Goal: Transaction & Acquisition: Purchase product/service

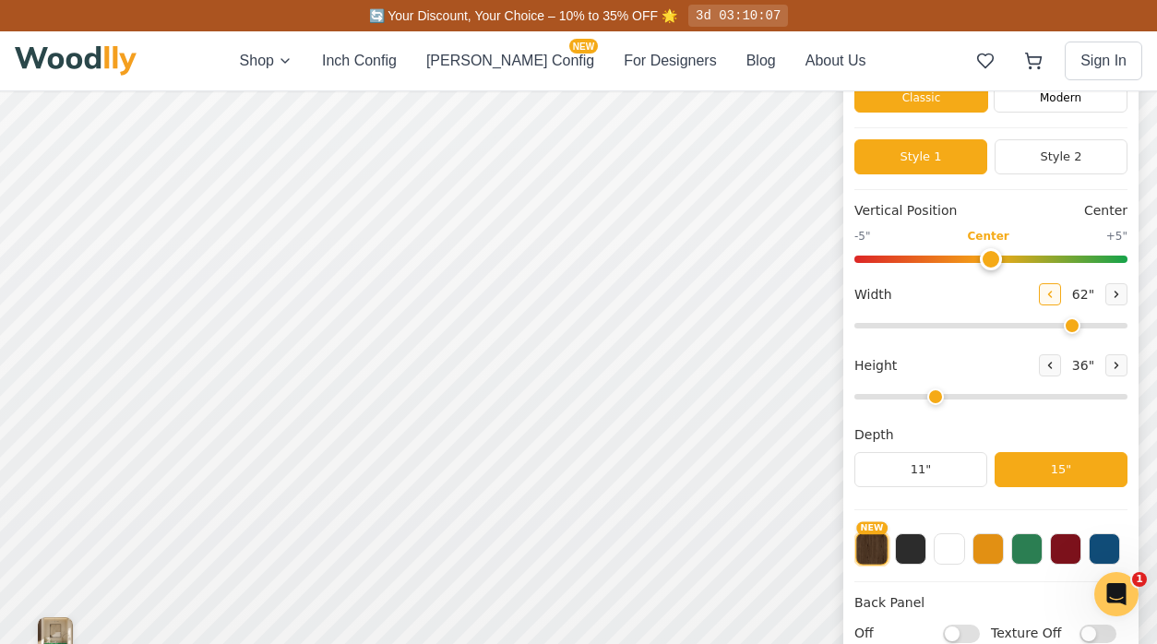
click at [1052, 302] on button at bounding box center [1050, 294] width 22 height 22
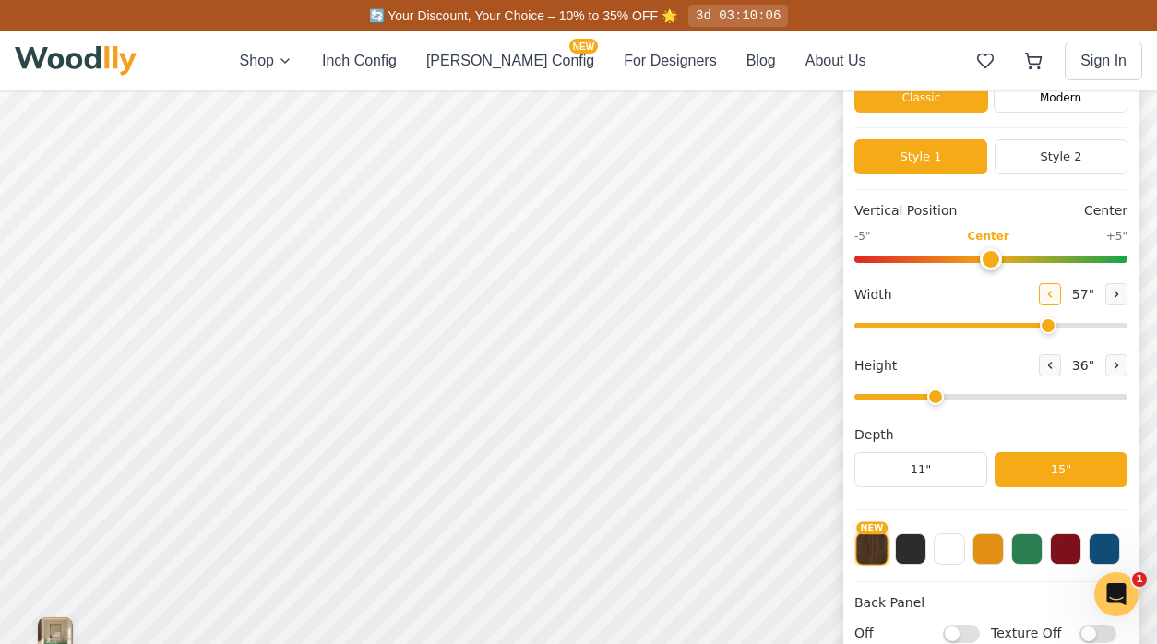
click at [1052, 302] on button at bounding box center [1050, 294] width 22 height 22
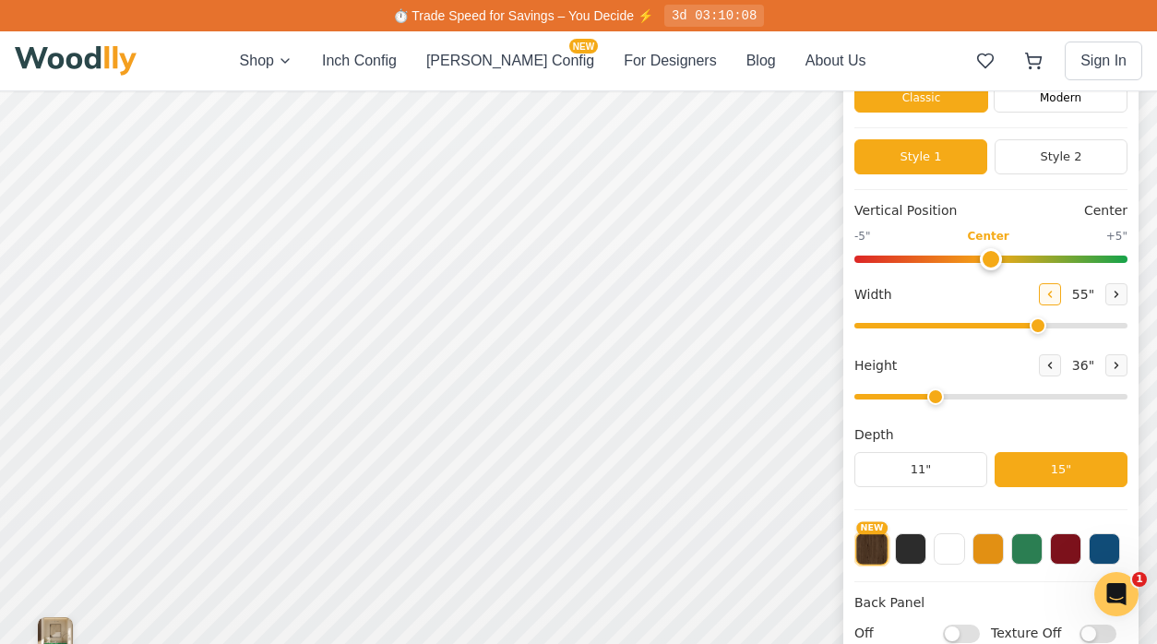
click at [1052, 302] on button at bounding box center [1050, 294] width 22 height 22
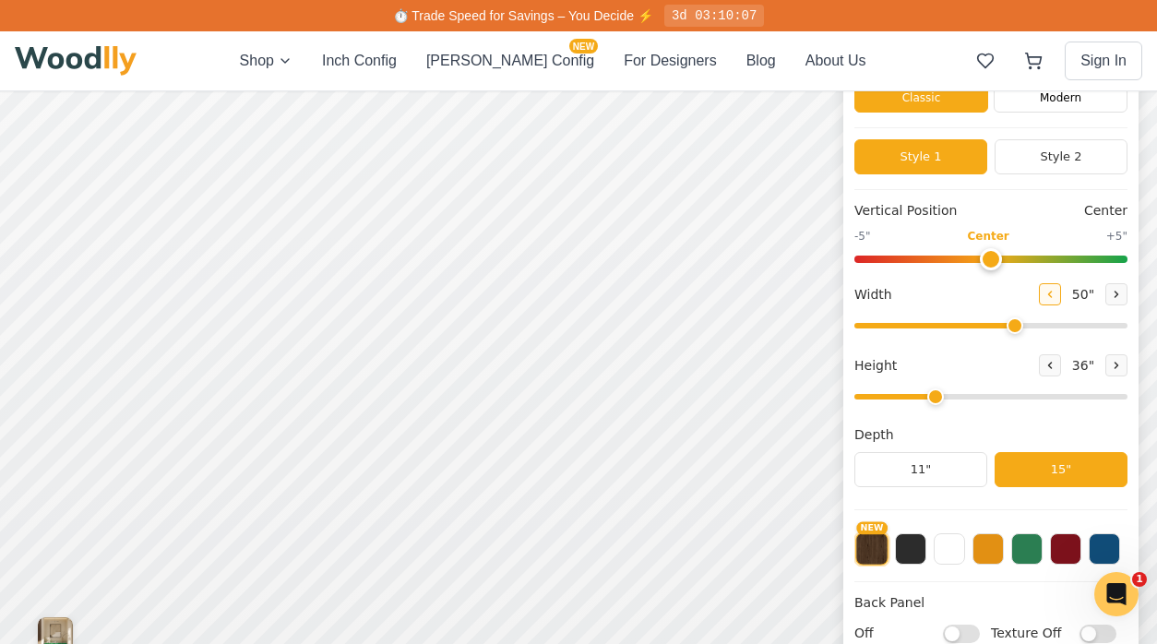
click at [1052, 302] on button at bounding box center [1050, 294] width 22 height 22
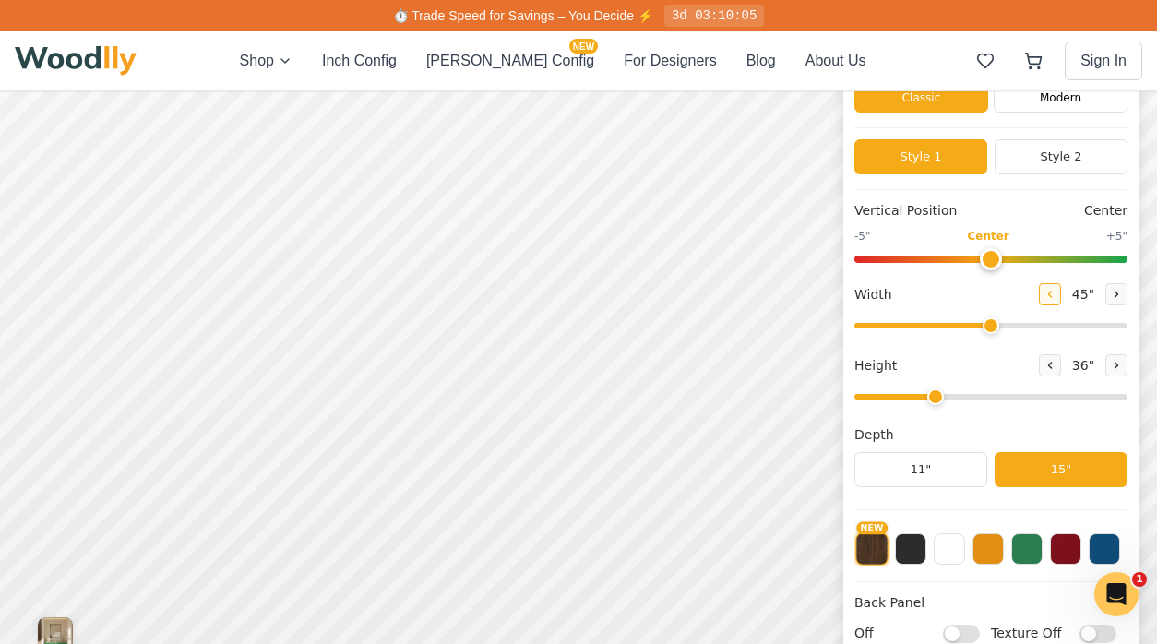
click at [1052, 302] on button at bounding box center [1050, 294] width 22 height 22
type input "44"
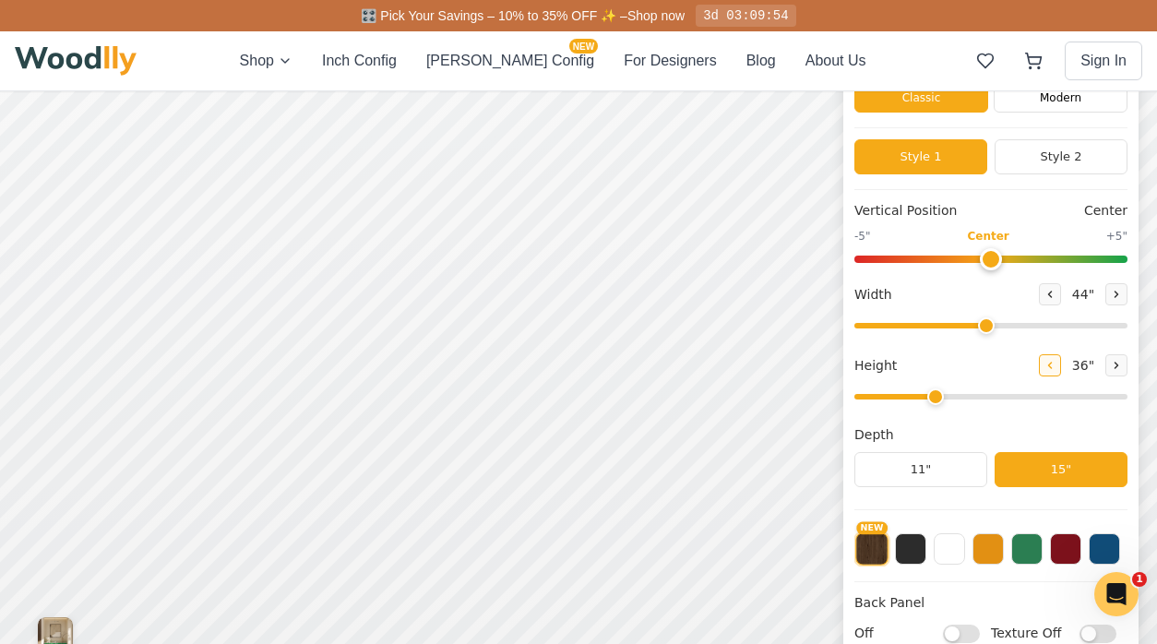
click at [1051, 368] on icon at bounding box center [1050, 365] width 11 height 11
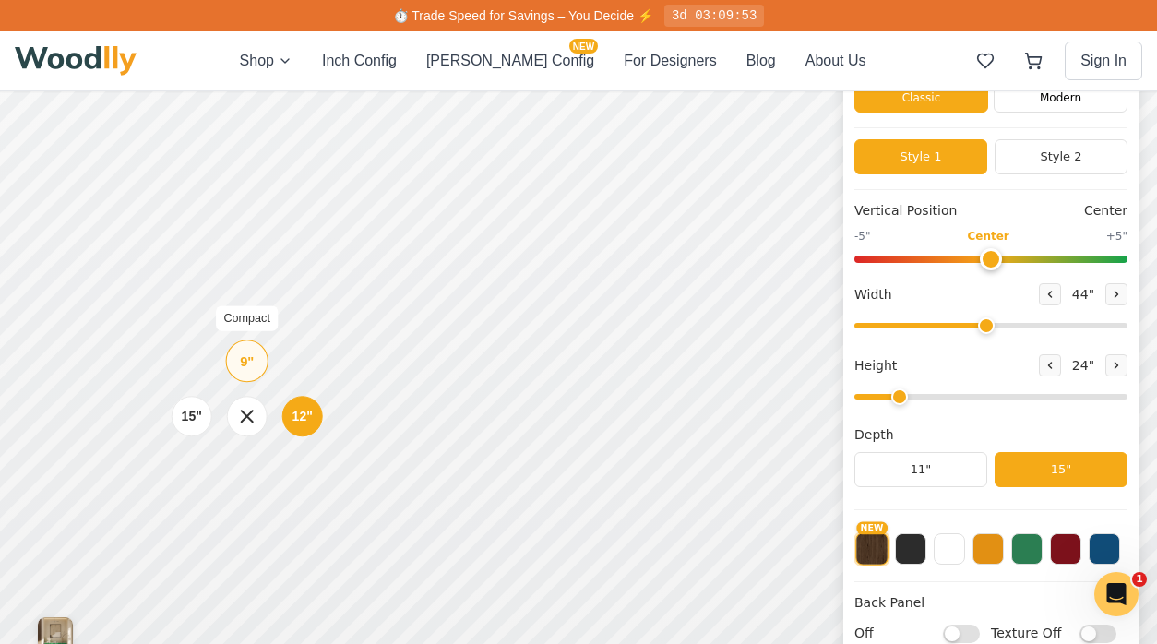
click at [242, 364] on div "9"" at bounding box center [247, 361] width 14 height 20
click at [1114, 364] on icon at bounding box center [1116, 365] width 11 height 11
type input "3"
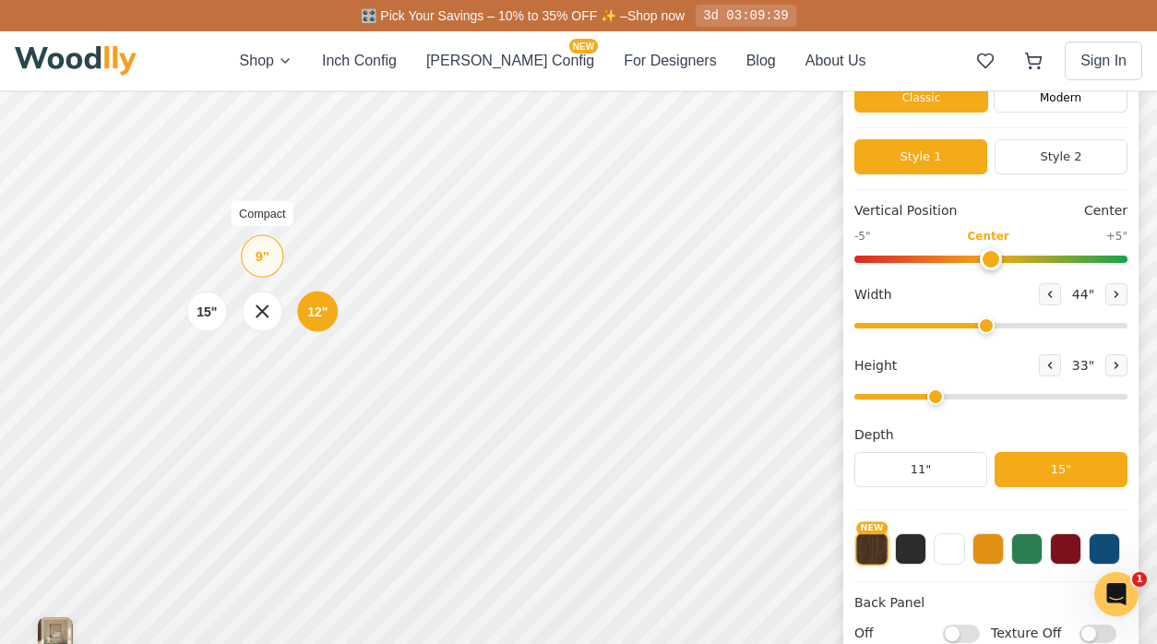
click at [263, 262] on div "9"" at bounding box center [263, 256] width 14 height 20
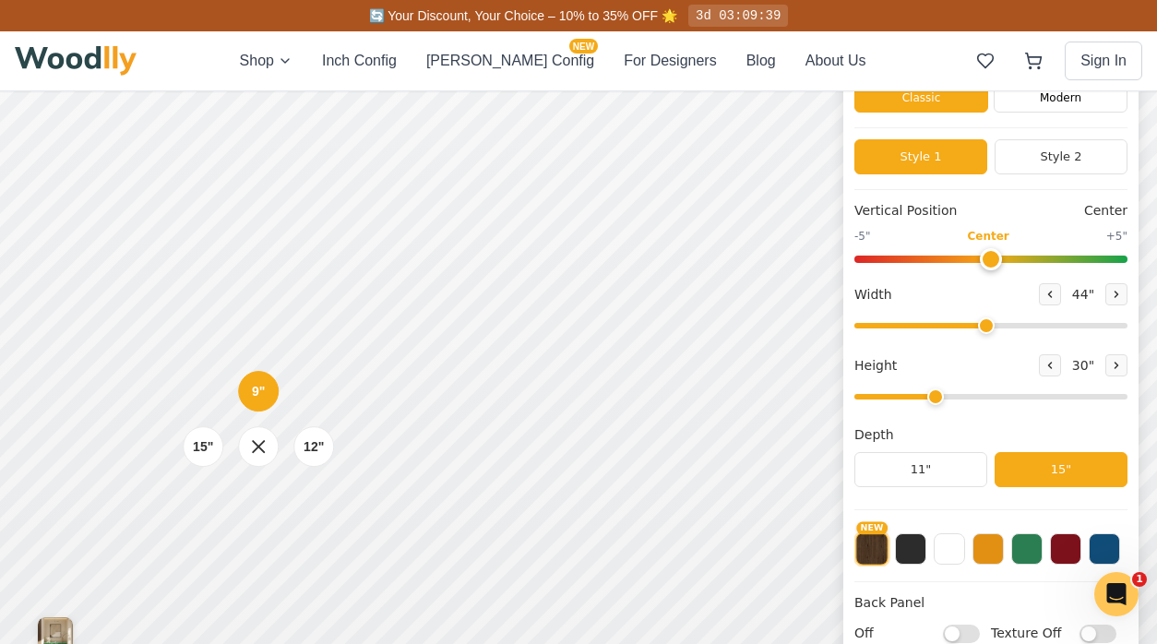
click at [308, 454] on div "12"" at bounding box center [314, 446] width 20 height 19
click at [1028, 550] on button at bounding box center [1026, 546] width 31 height 31
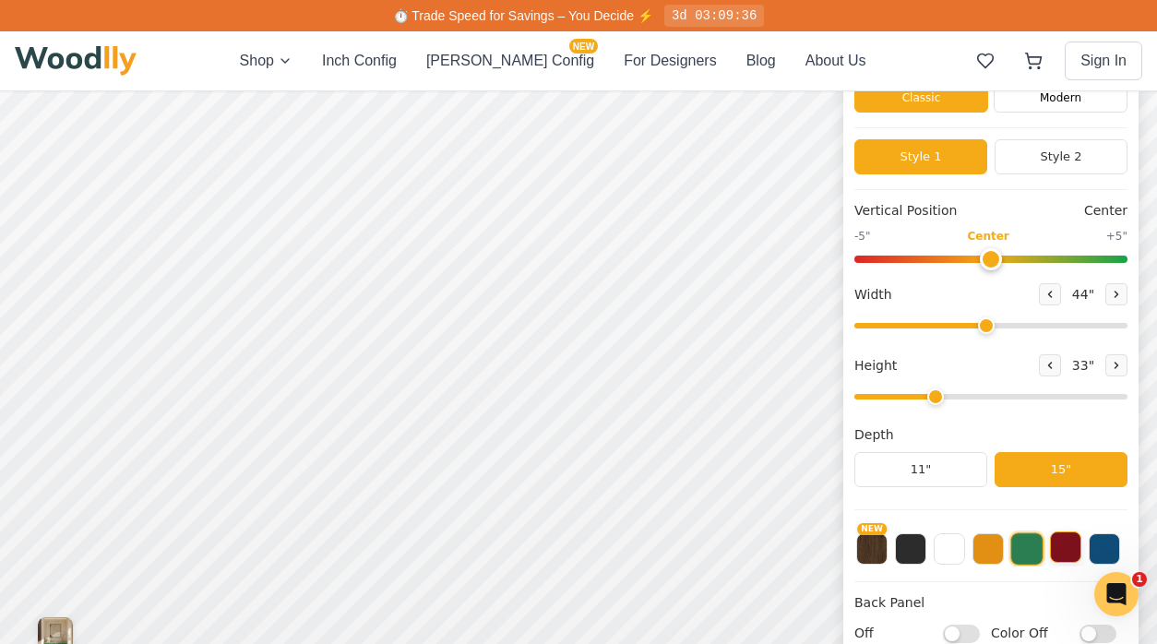
click at [1062, 549] on button at bounding box center [1065, 546] width 31 height 31
click at [1102, 549] on button at bounding box center [1104, 546] width 31 height 31
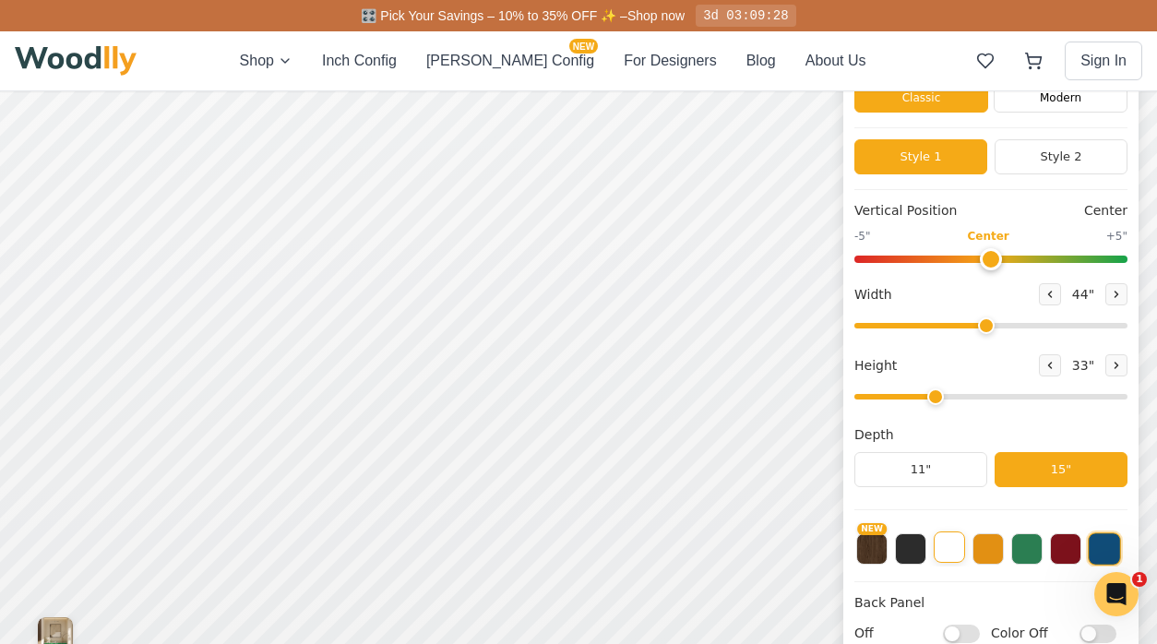
click at [941, 547] on button at bounding box center [949, 546] width 31 height 31
click at [915, 553] on button at bounding box center [910, 546] width 31 height 31
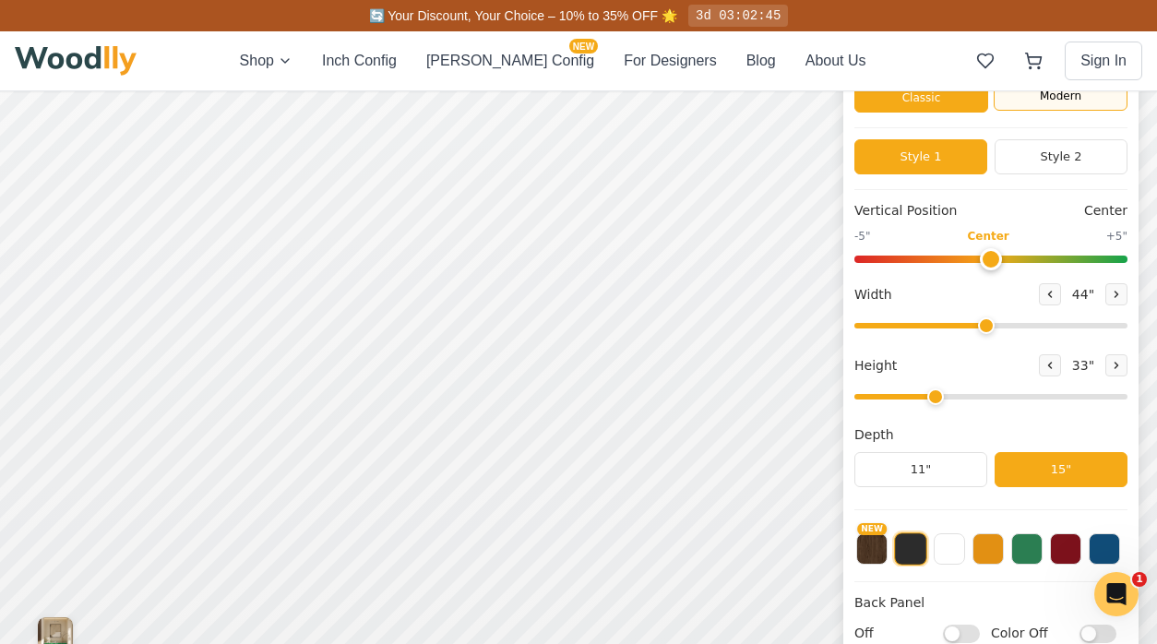
click at [1059, 109] on div "Modern" at bounding box center [1061, 82] width 134 height 55
click at [945, 113] on div "Classic Modern" at bounding box center [990, 92] width 273 height 71
click at [949, 102] on div "Classic" at bounding box center [921, 82] width 134 height 55
click at [1045, 162] on button "Style 2" at bounding box center [1061, 156] width 133 height 35
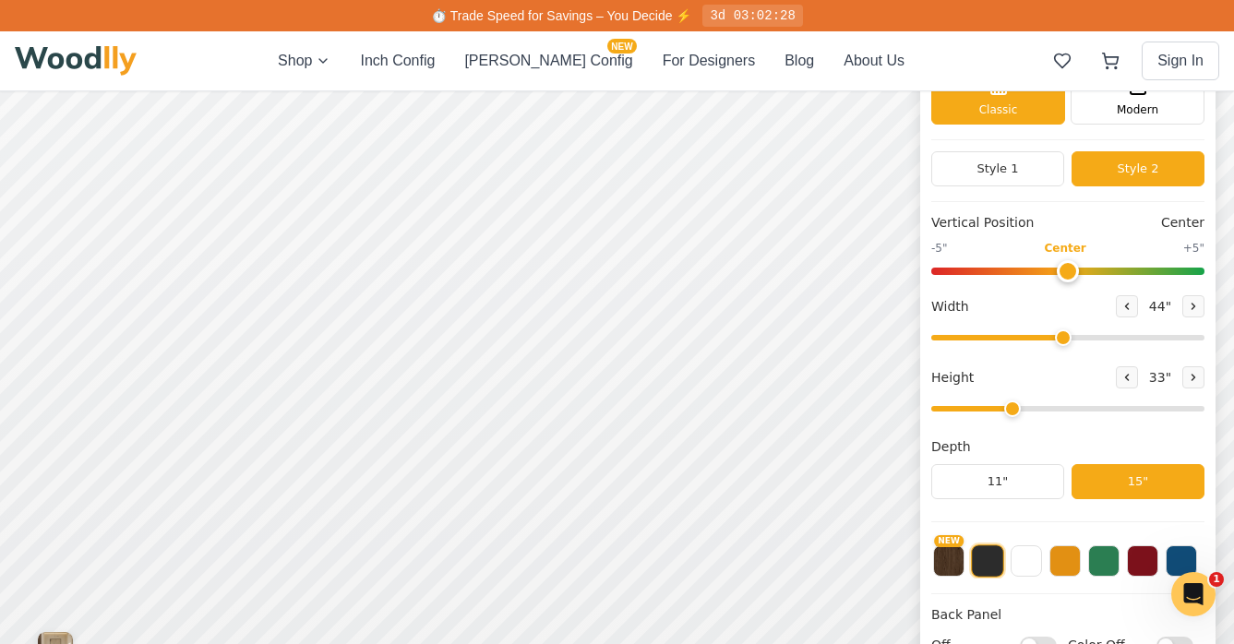
scroll to position [98, 0]
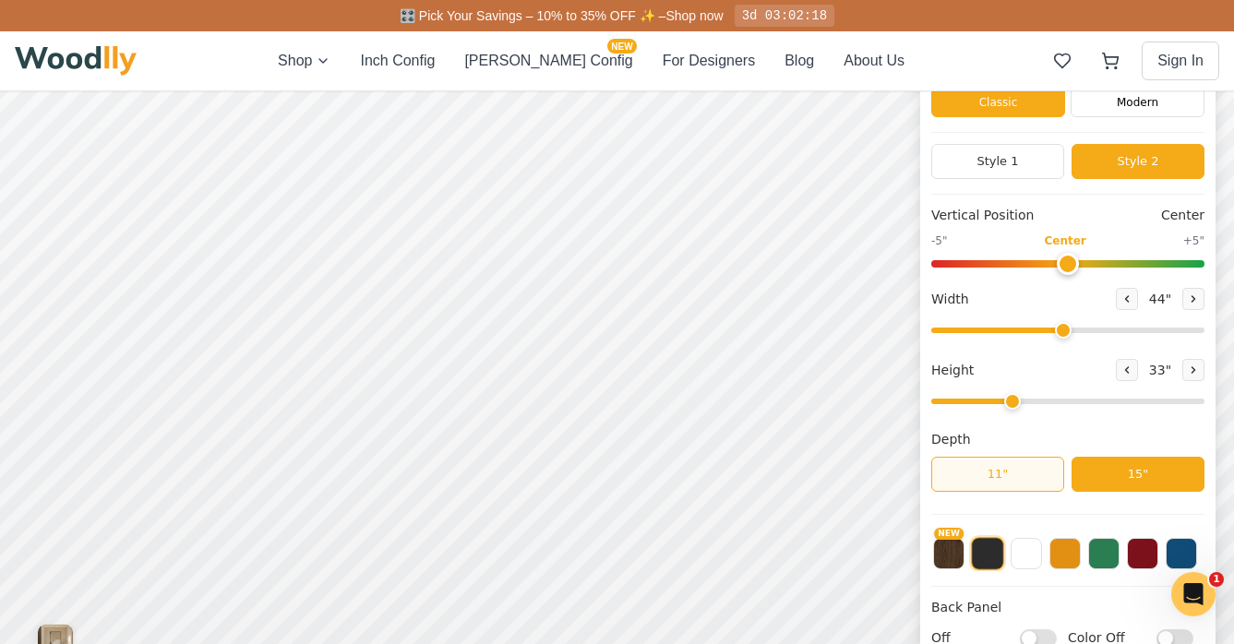
click at [987, 473] on button "11"" at bounding box center [997, 474] width 133 height 35
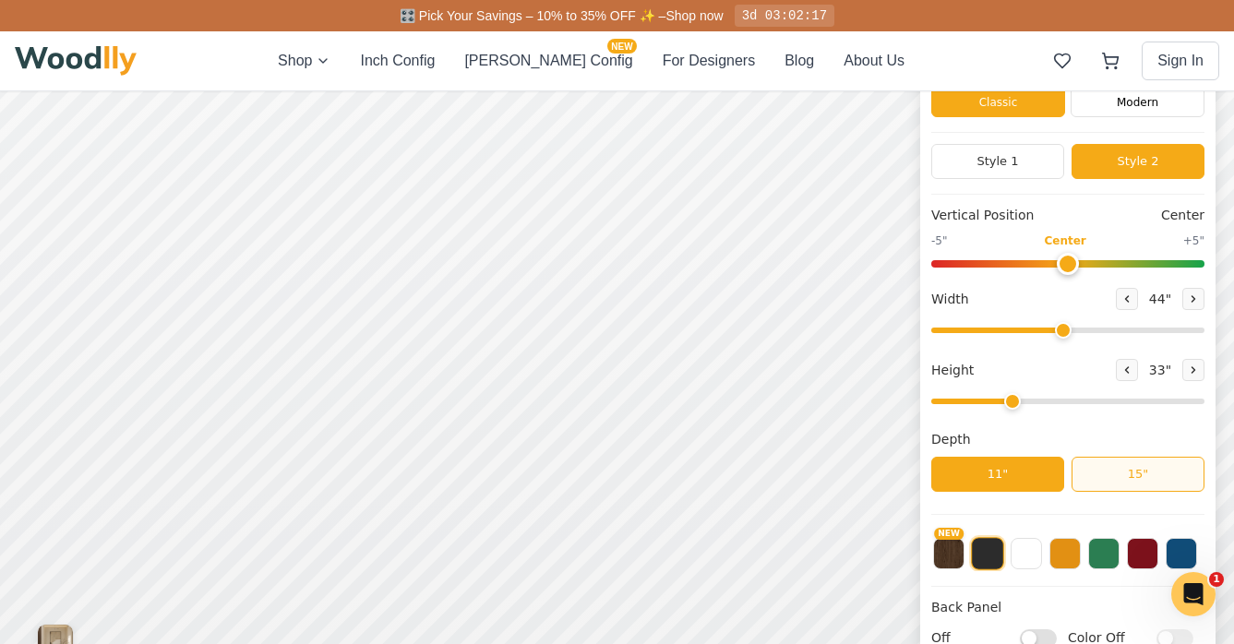
click at [1096, 469] on button "15"" at bounding box center [1137, 474] width 133 height 35
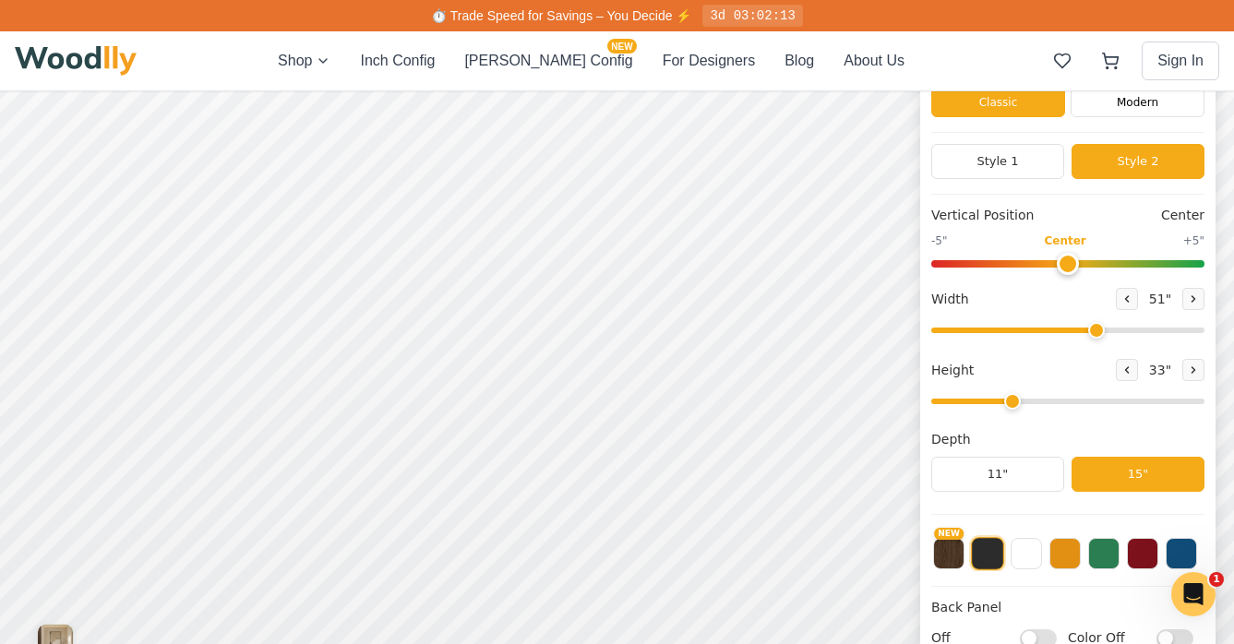
drag, startPoint x: 1066, startPoint y: 322, endPoint x: 1096, endPoint y: 327, distance: 30.8
type input "51"
click at [1096, 328] on input "range" at bounding box center [1067, 331] width 273 height 6
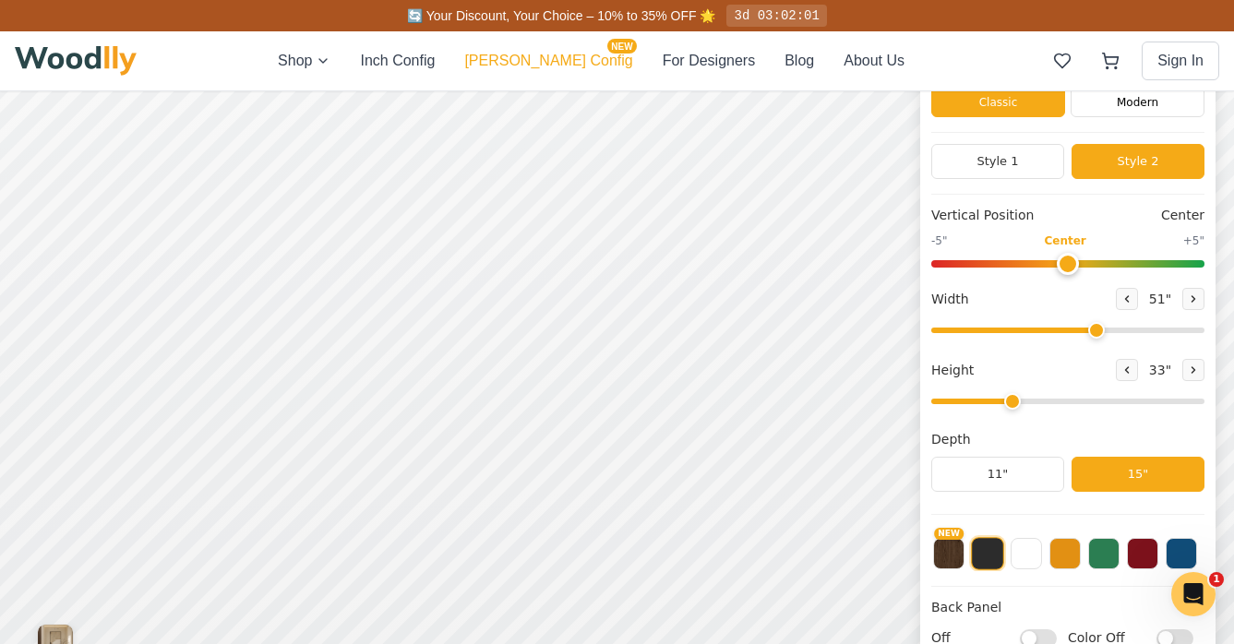
click at [568, 64] on button "[PERSON_NAME] Config NEW" at bounding box center [548, 61] width 168 height 22
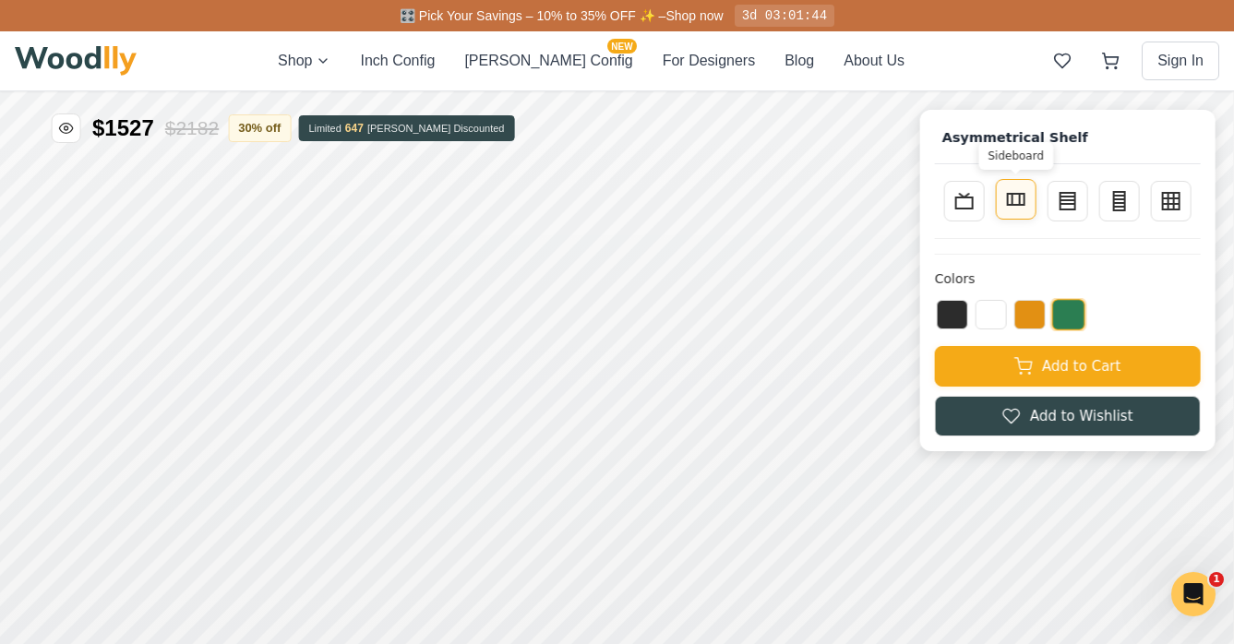
click at [1029, 201] on button "Sideboard" at bounding box center [1016, 199] width 41 height 41
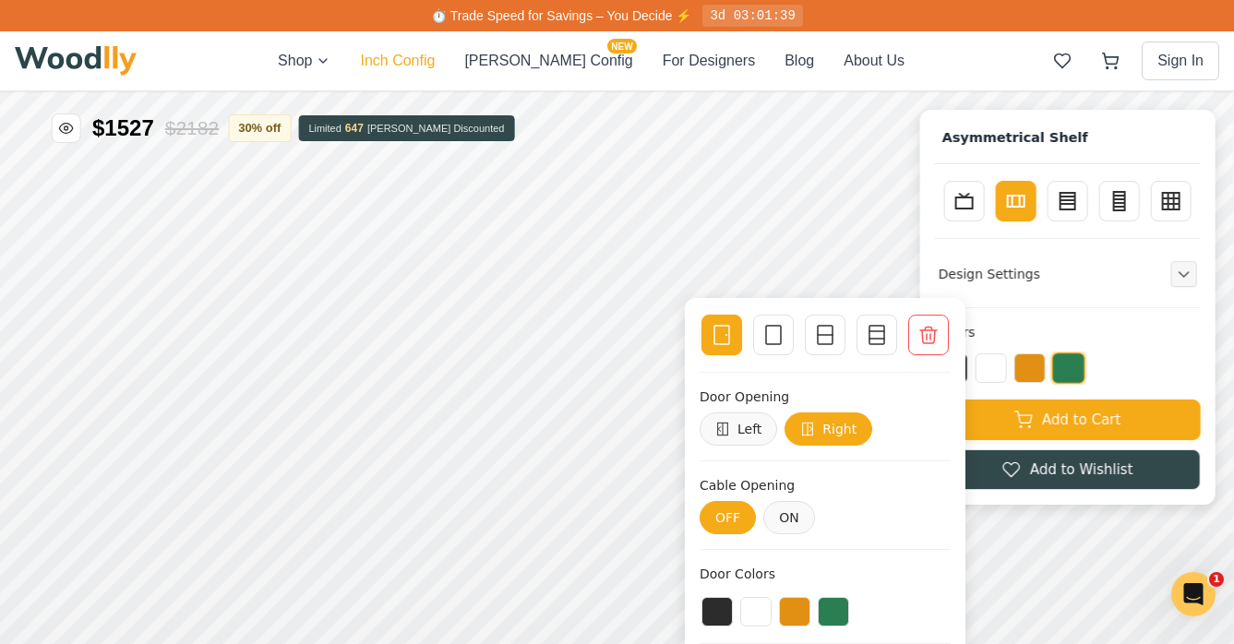
click at [435, 62] on button "Inch Config" at bounding box center [397, 61] width 75 height 22
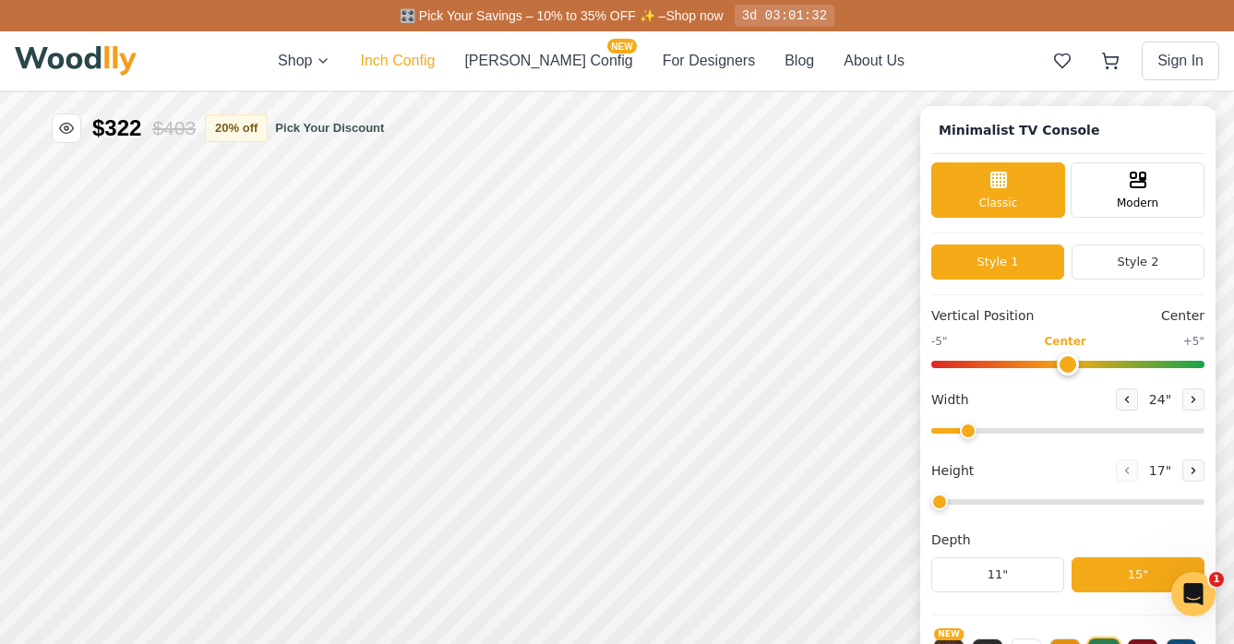
type input "63"
type input "2"
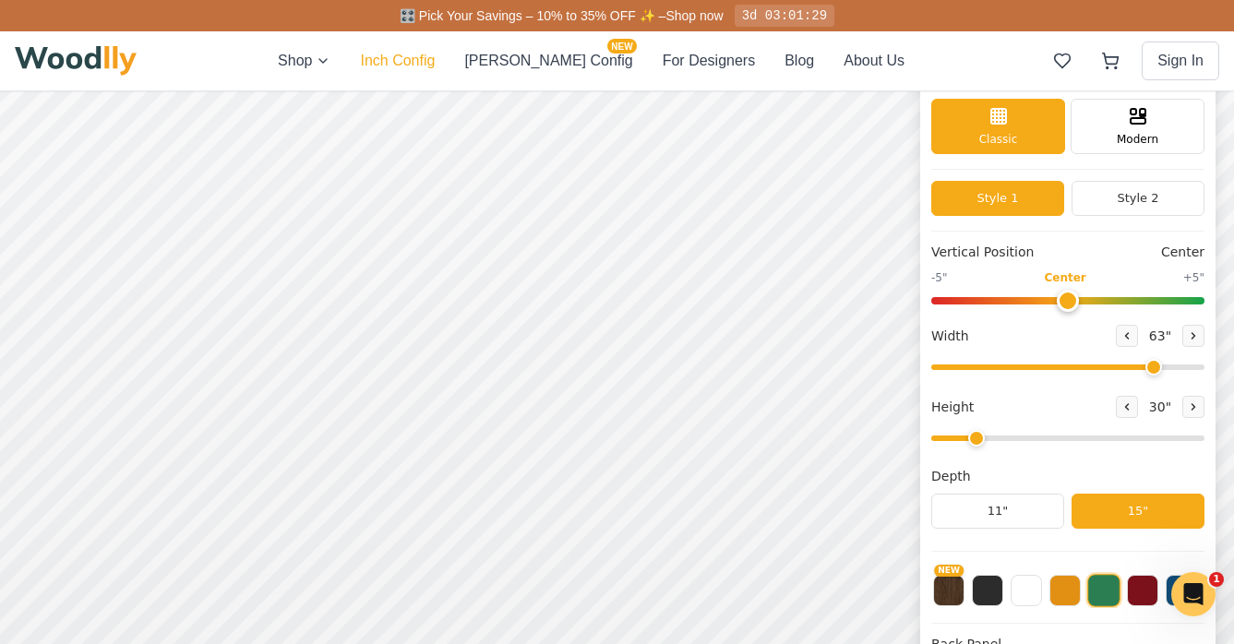
scroll to position [66, 0]
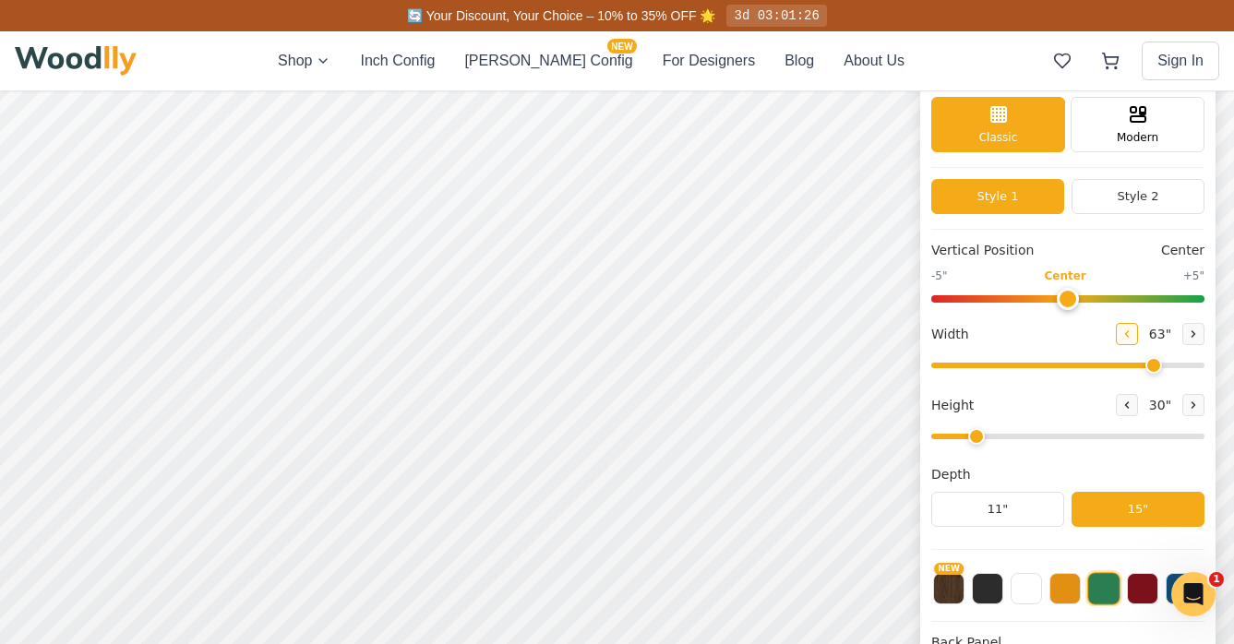
click at [1130, 336] on icon at bounding box center [1126, 333] width 11 height 11
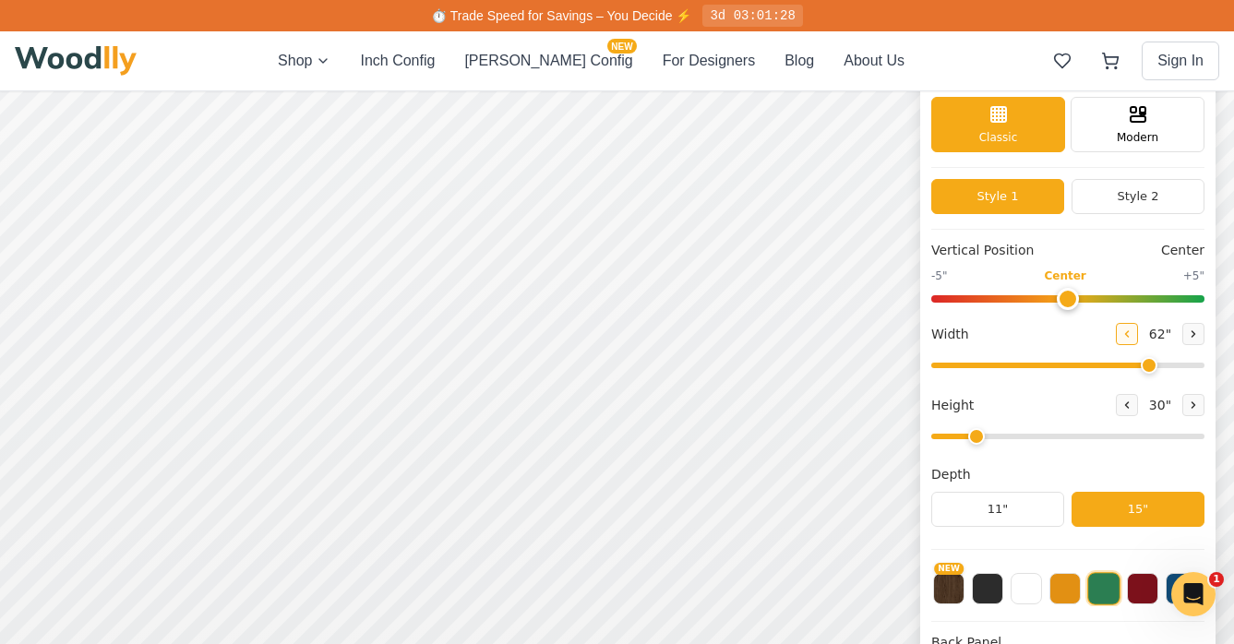
click at [1130, 336] on icon at bounding box center [1126, 333] width 11 height 11
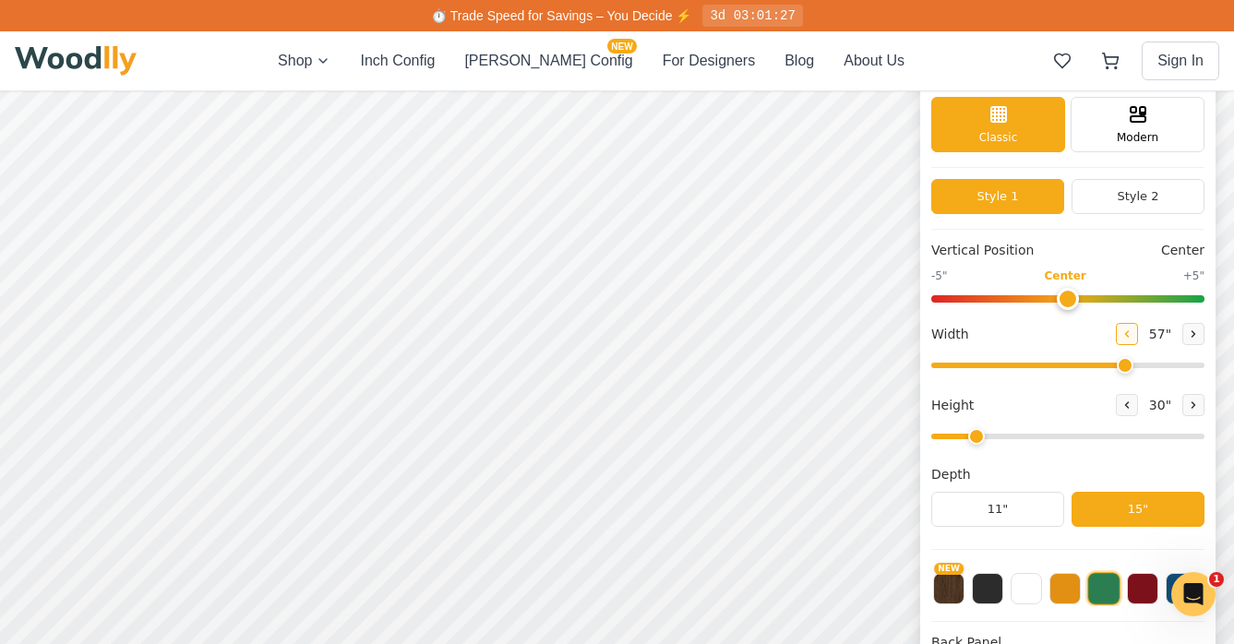
click at [1130, 336] on icon at bounding box center [1126, 333] width 11 height 11
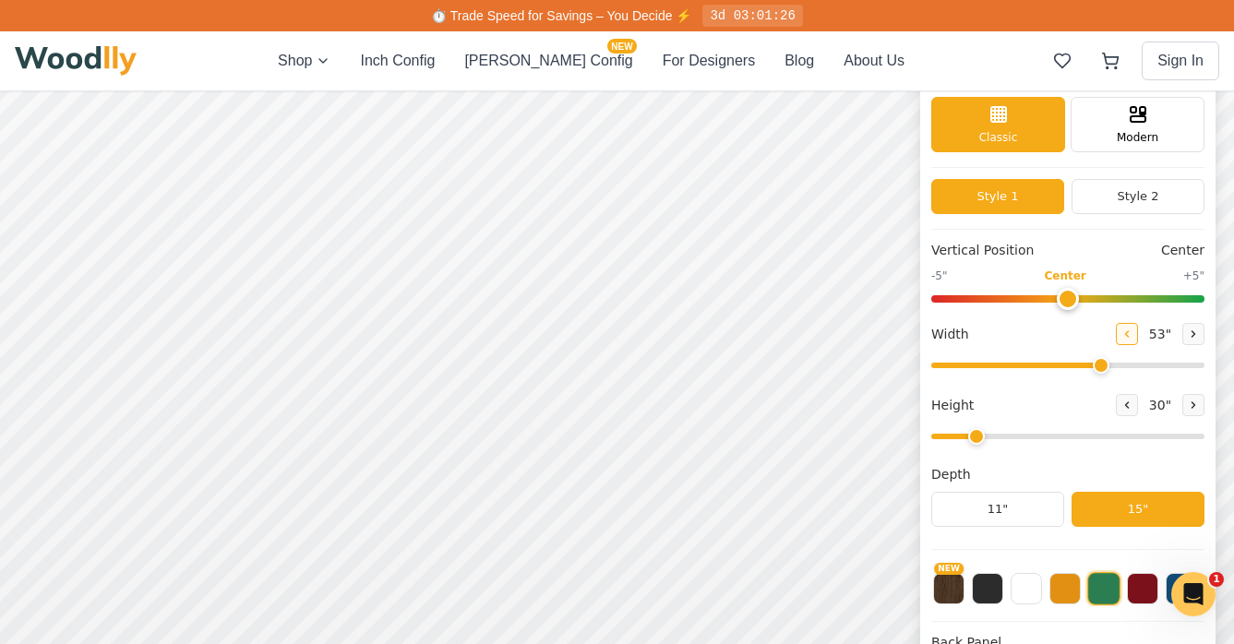
click at [1130, 336] on icon at bounding box center [1126, 333] width 11 height 11
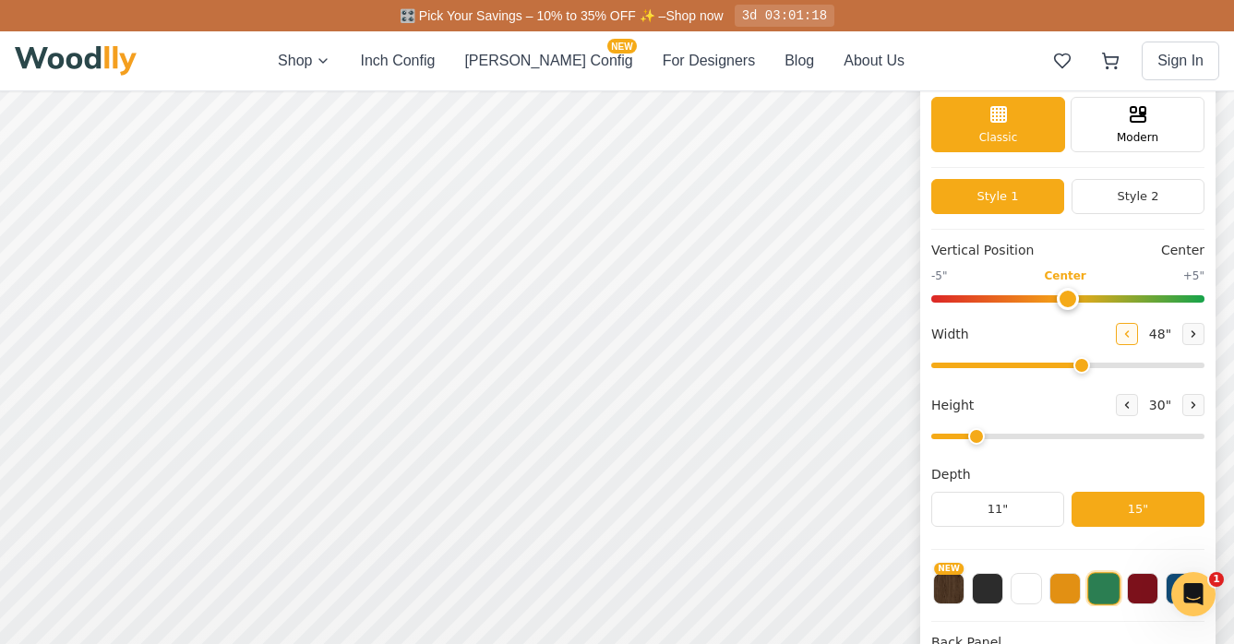
click at [1130, 336] on icon at bounding box center [1126, 333] width 11 height 11
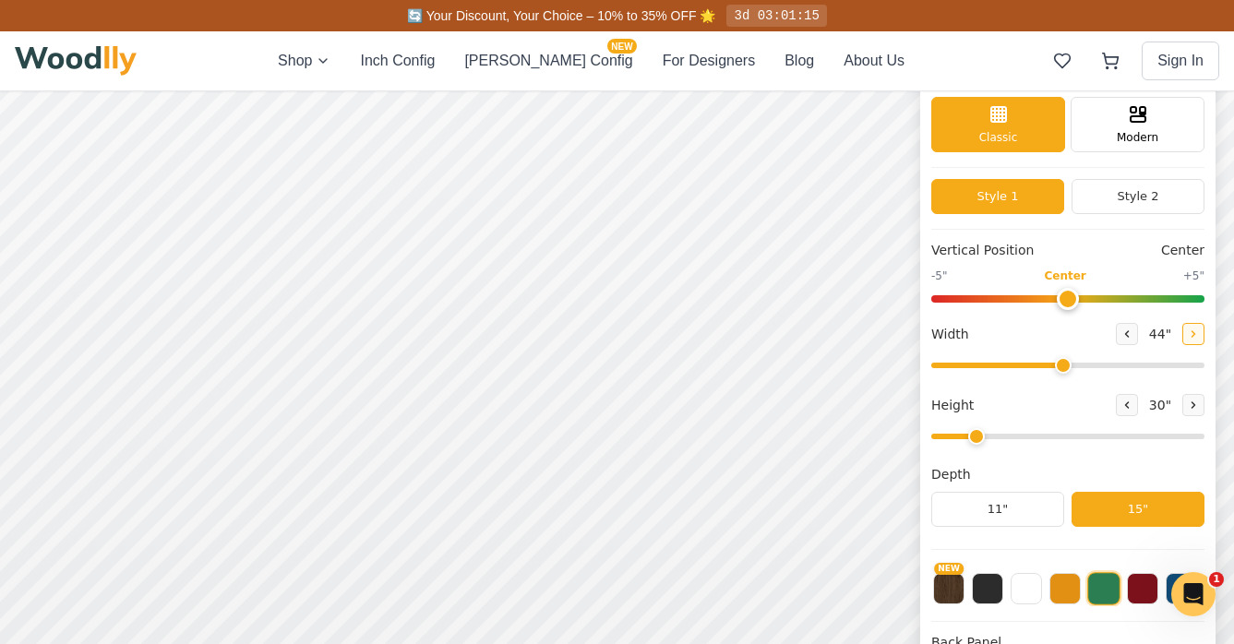
click at [1156, 340] on button at bounding box center [1193, 334] width 22 height 22
type input "45"
click at [287, 421] on div "9" Compact" at bounding box center [285, 409] width 42 height 42
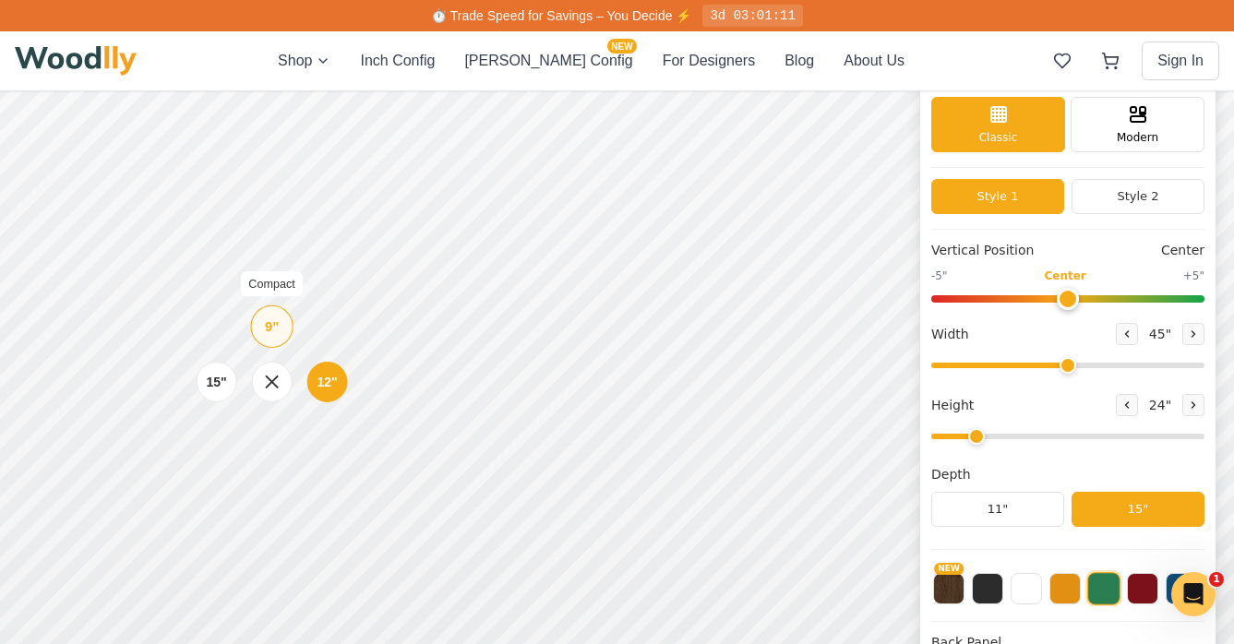
click at [276, 316] on div "9" Compact" at bounding box center [271, 326] width 42 height 42
click at [334, 457] on div "12"" at bounding box center [322, 459] width 41 height 41
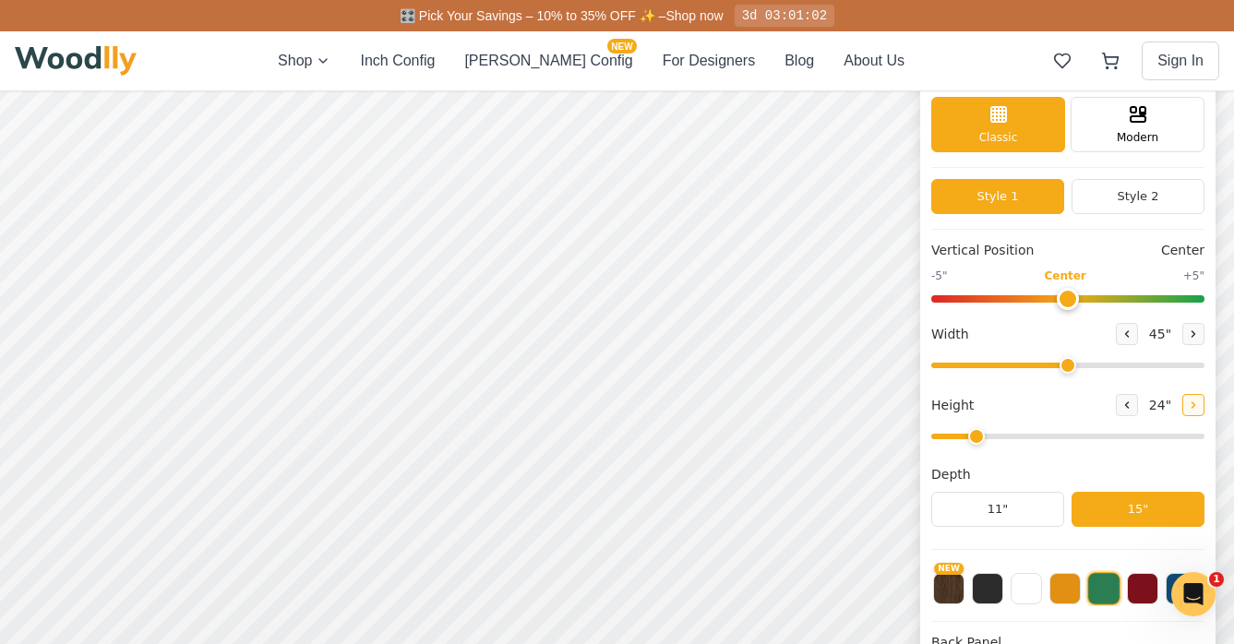
click at [1156, 400] on icon at bounding box center [1193, 405] width 11 height 11
click at [1135, 400] on button at bounding box center [1127, 405] width 22 height 22
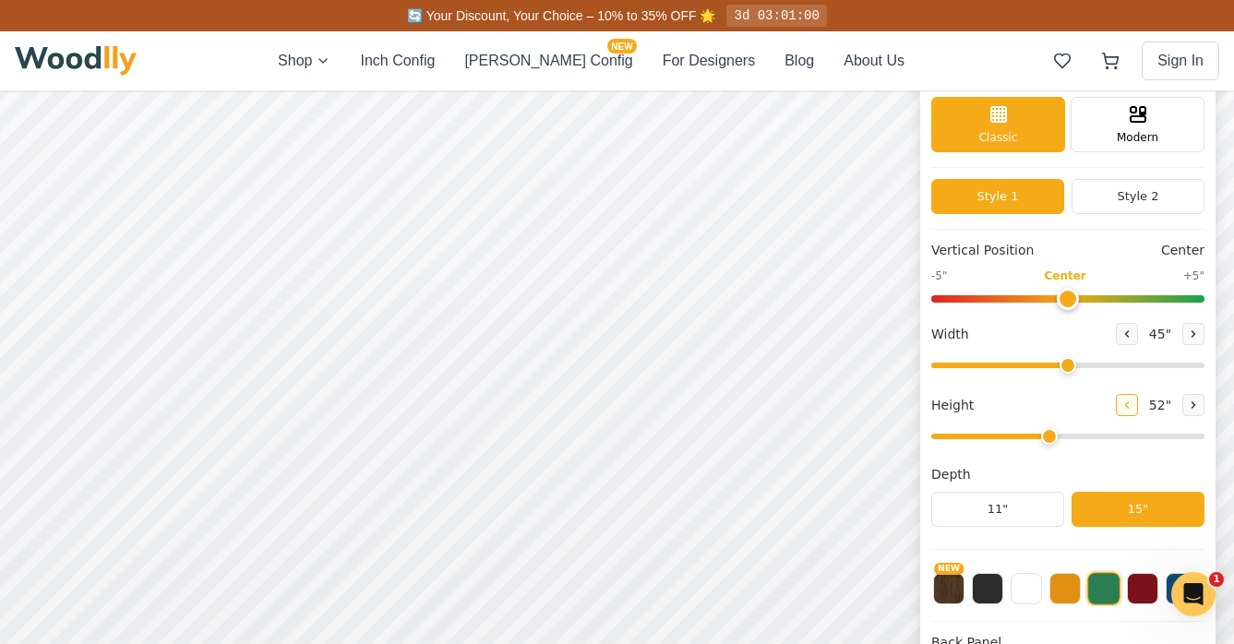
click at [1135, 400] on button at bounding box center [1127, 405] width 22 height 22
type input "2"
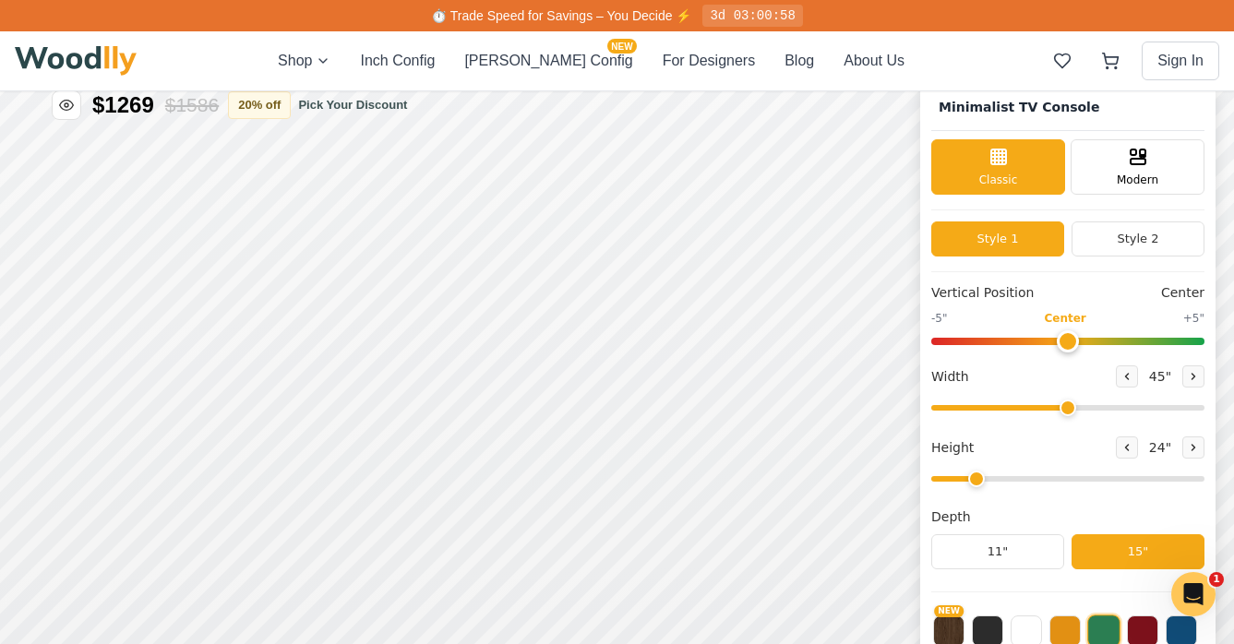
scroll to position [0, 0]
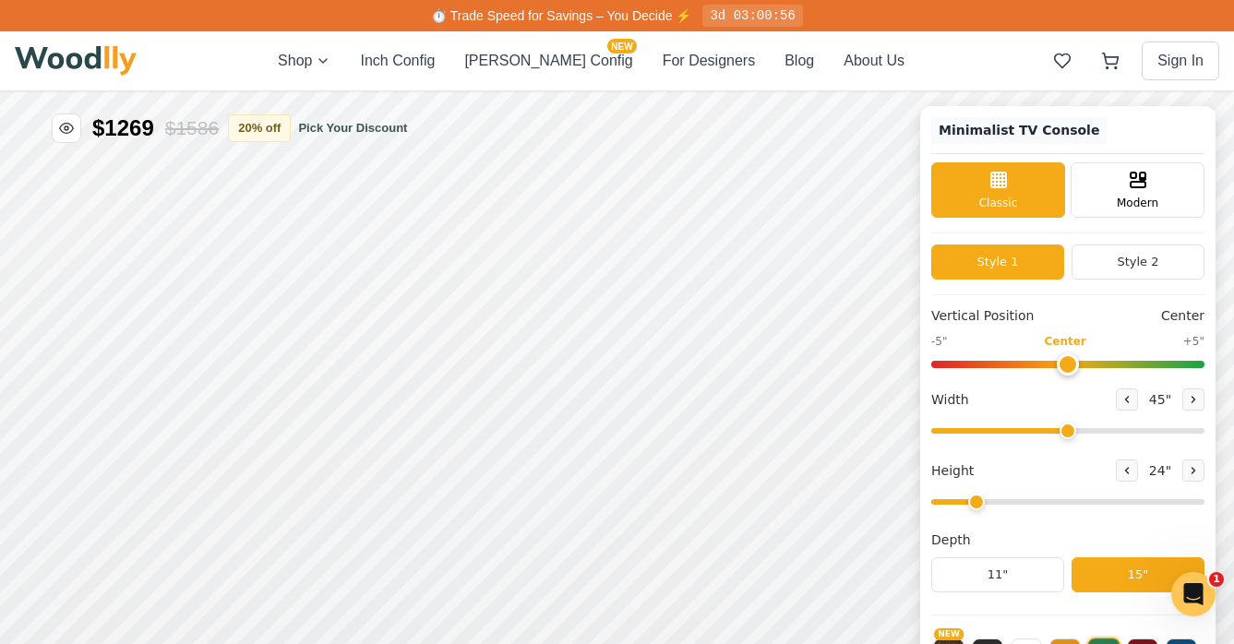
click at [1029, 119] on h1 "Minimalist TV Console" at bounding box center [1018, 130] width 175 height 27
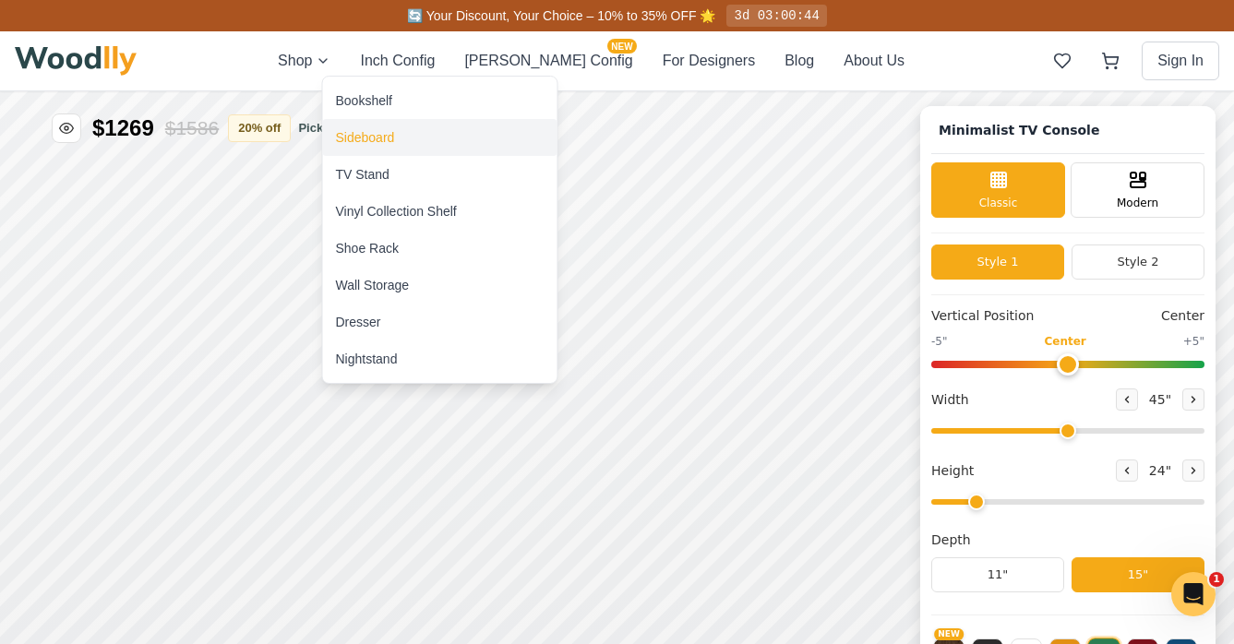
click at [376, 132] on div "Sideboard" at bounding box center [365, 137] width 59 height 18
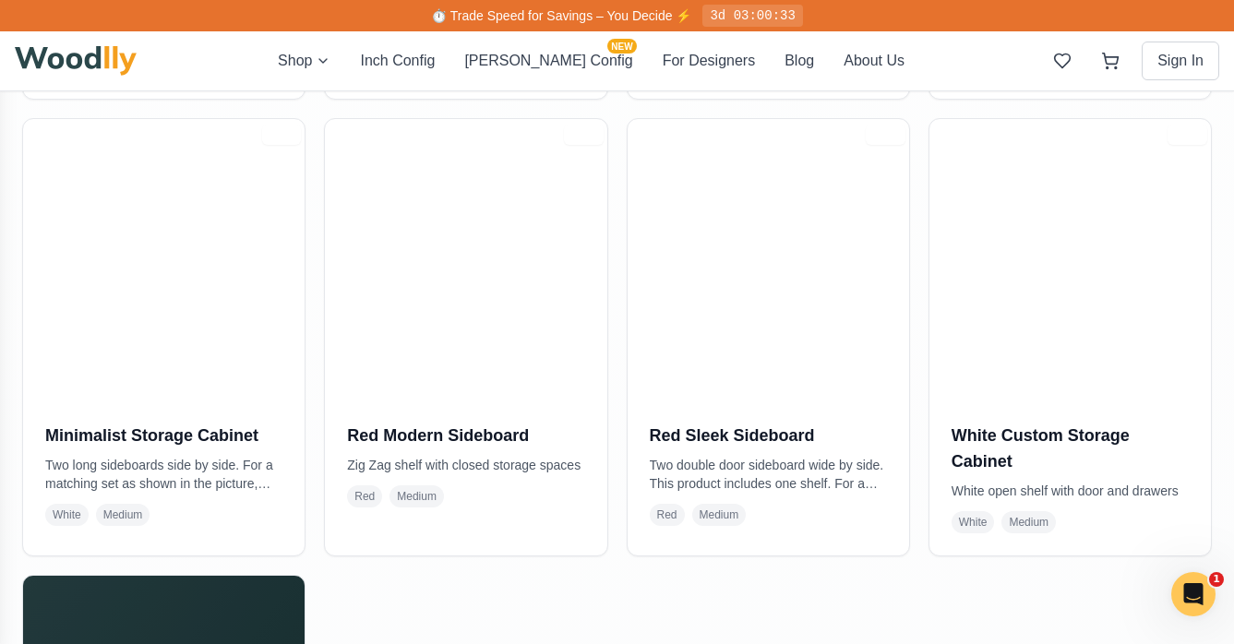
scroll to position [1307, 0]
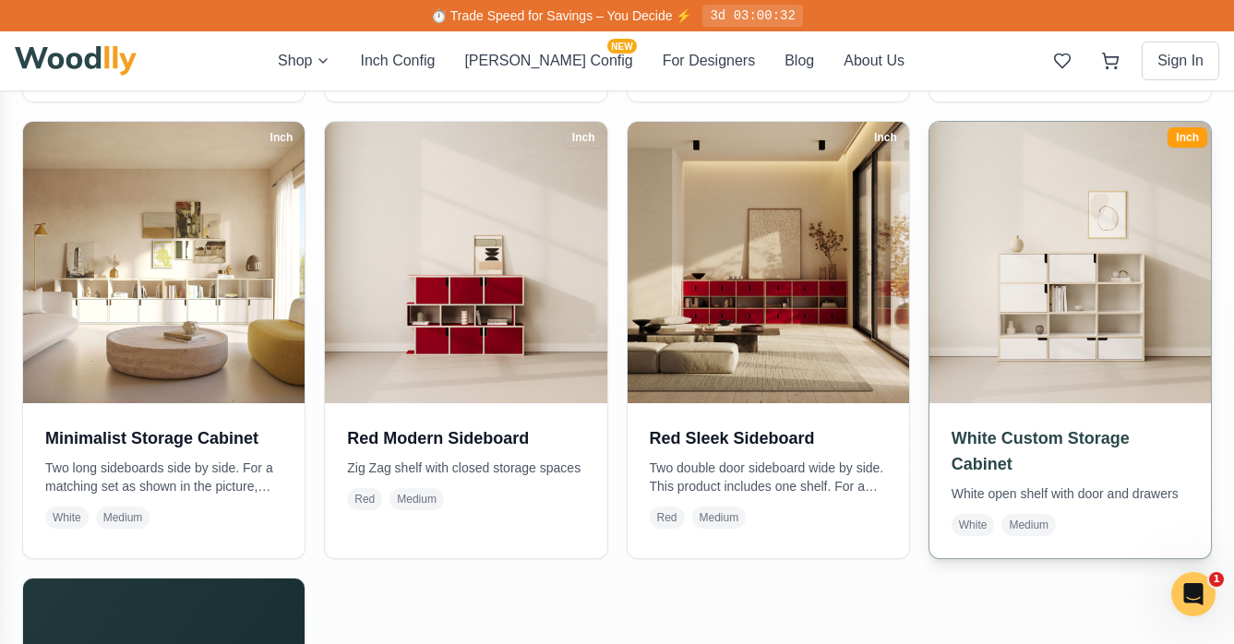
click at [1046, 343] on img at bounding box center [1070, 262] width 296 height 296
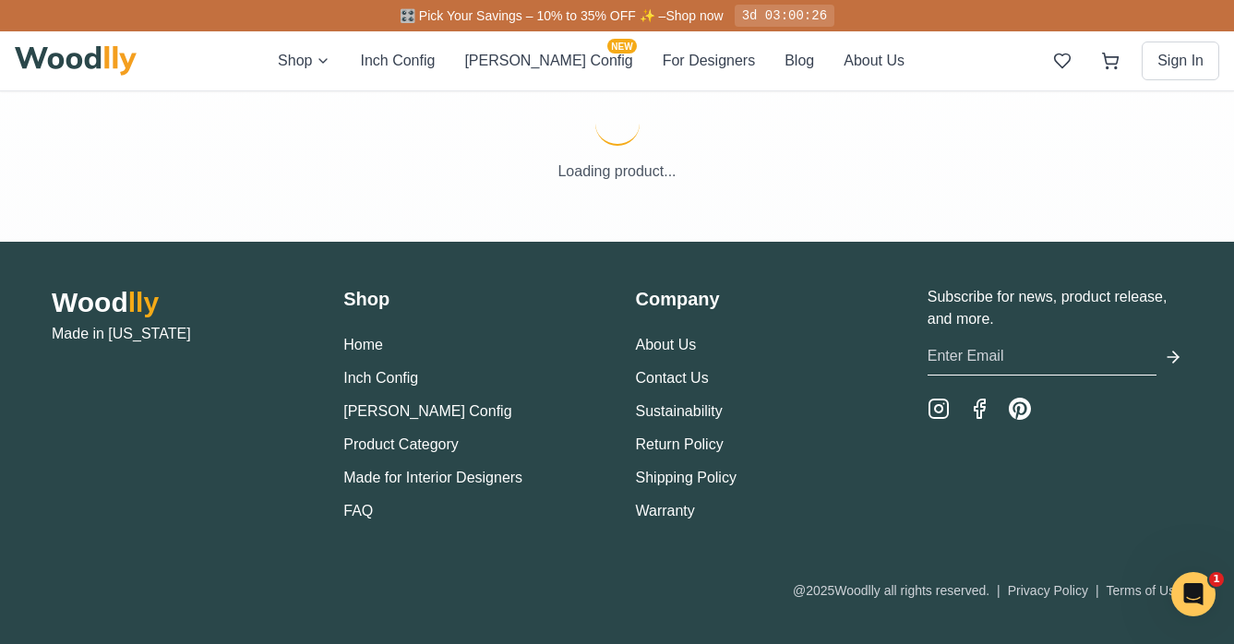
scroll to position [18, 0]
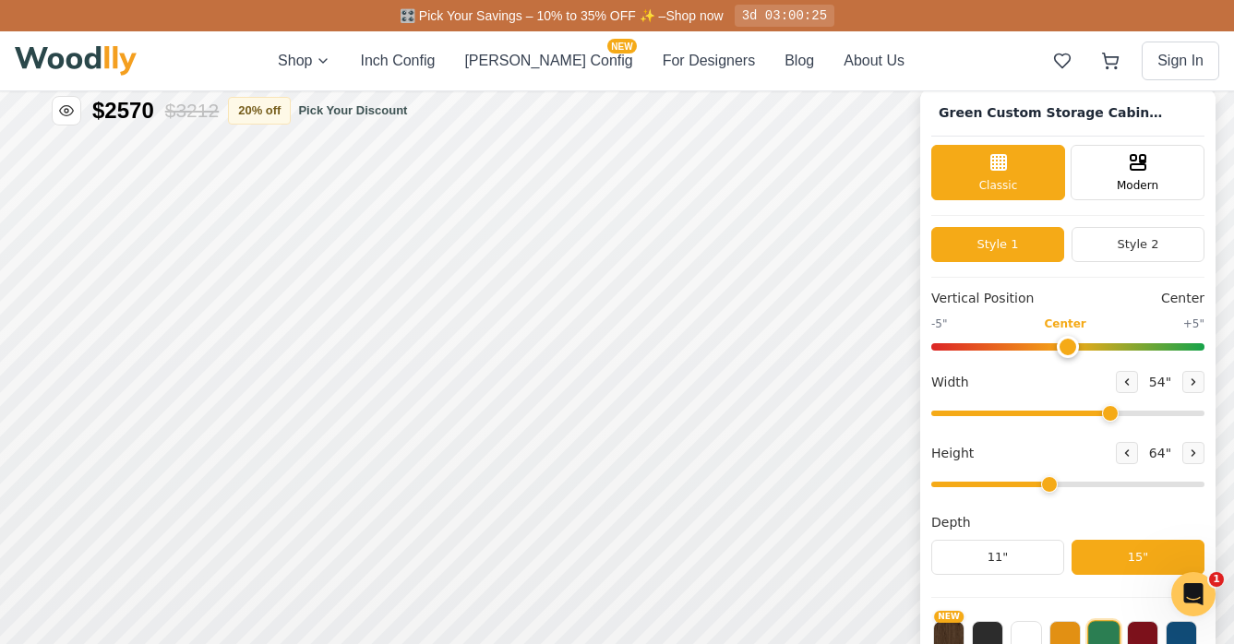
type input "54"
type input "4"
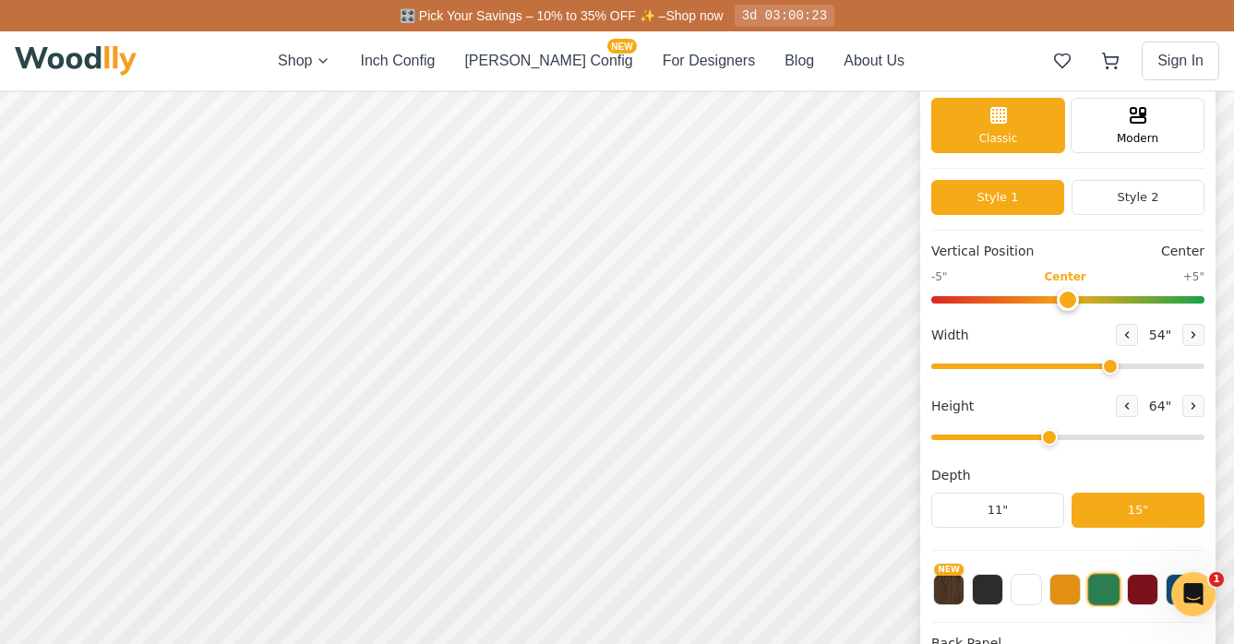
scroll to position [85, 0]
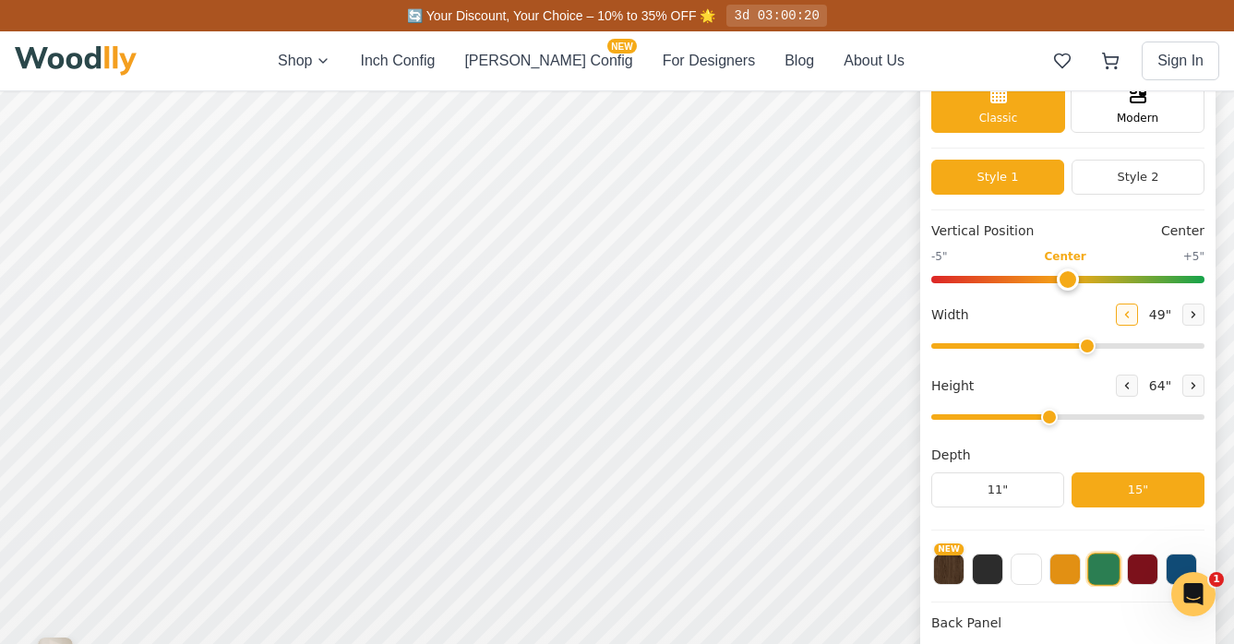
click at [1156, 196] on icon at bounding box center [1222, 195] width 11 height 11
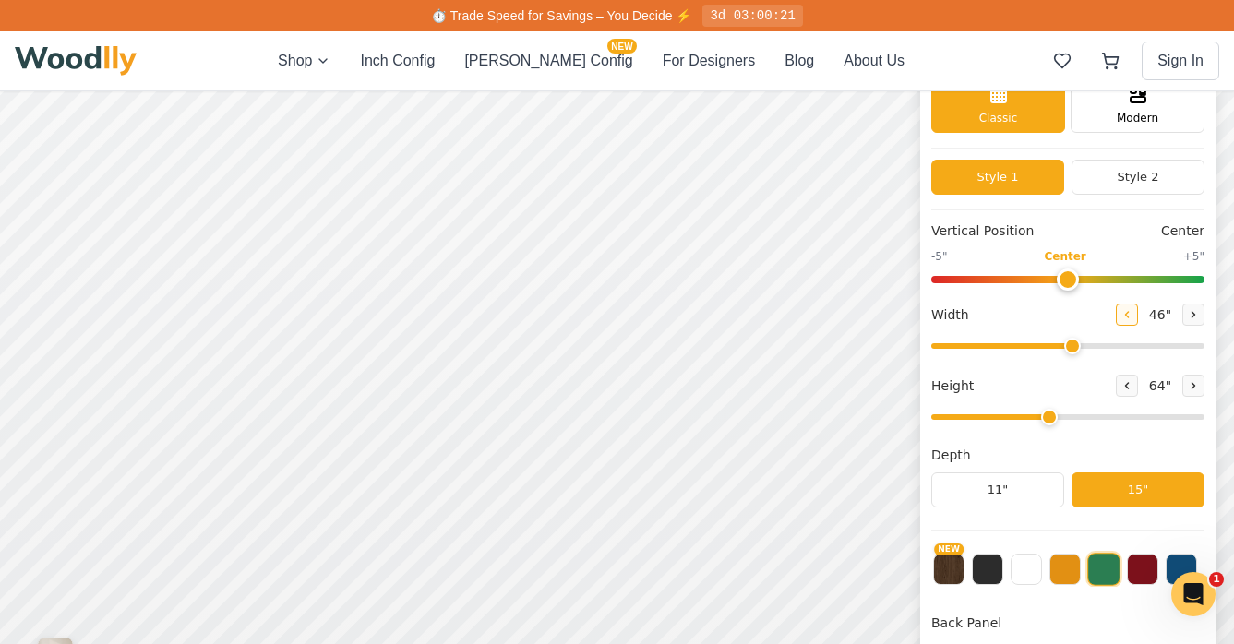
click at [1156, 196] on icon at bounding box center [1222, 195] width 11 height 11
type input "45"
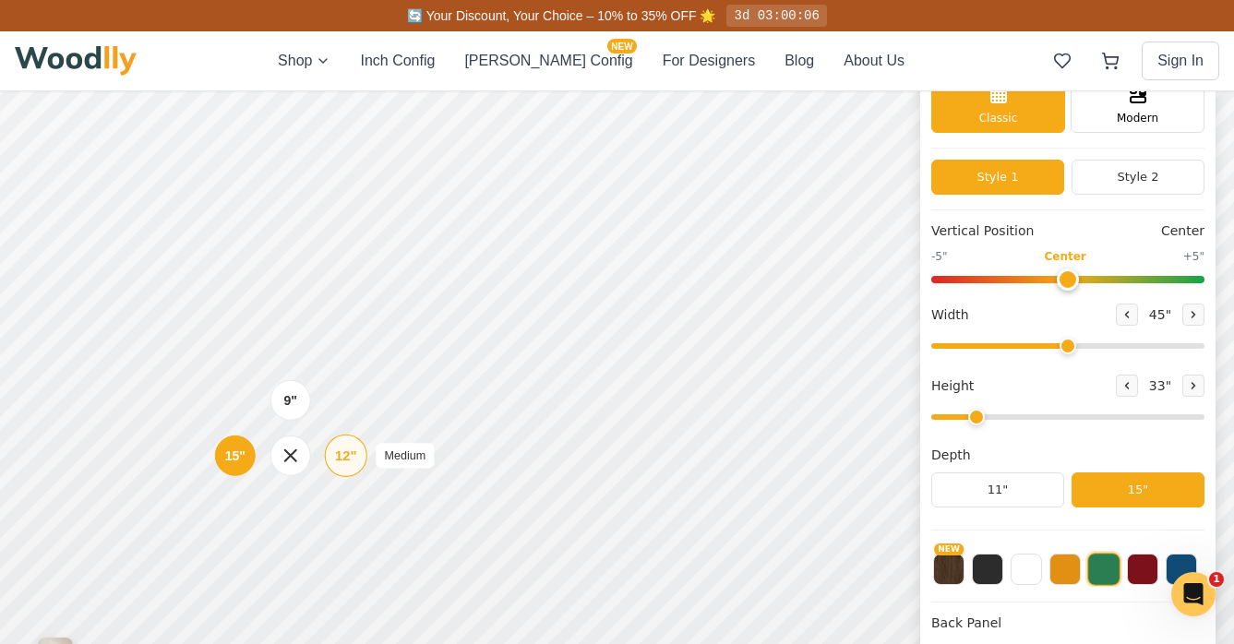
click at [1140, 147] on div "12" Medium" at bounding box center [1150, 145] width 42 height 42
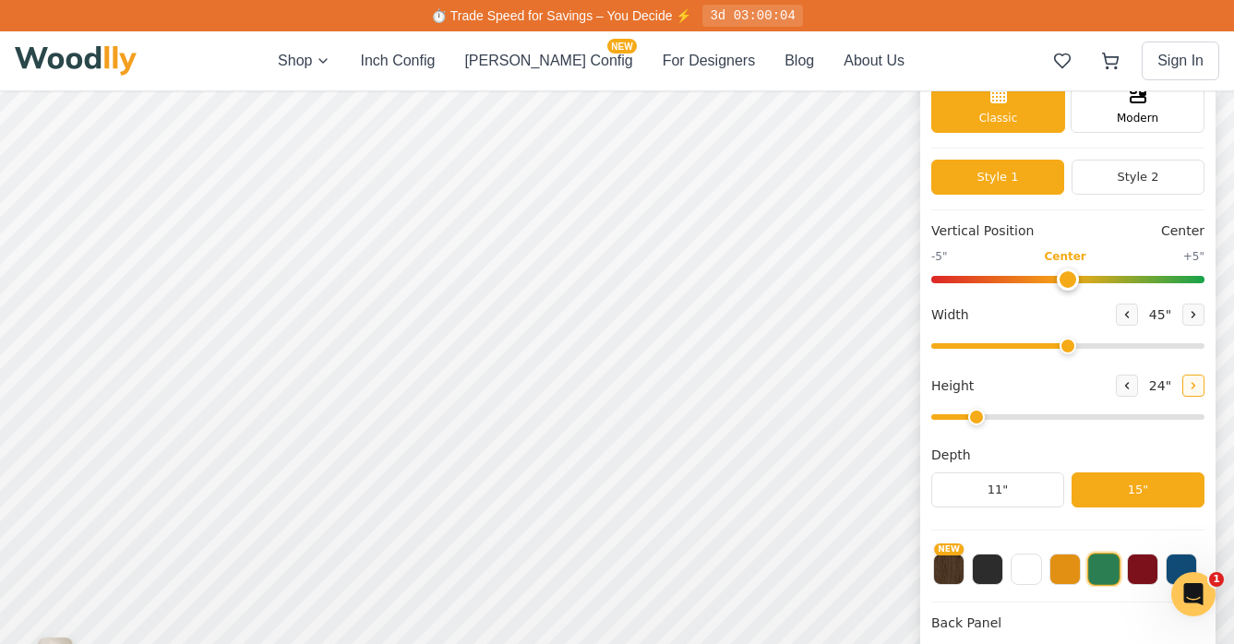
click at [1156, 324] on icon at bounding box center [1237, 323] width 11 height 11
type input "3"
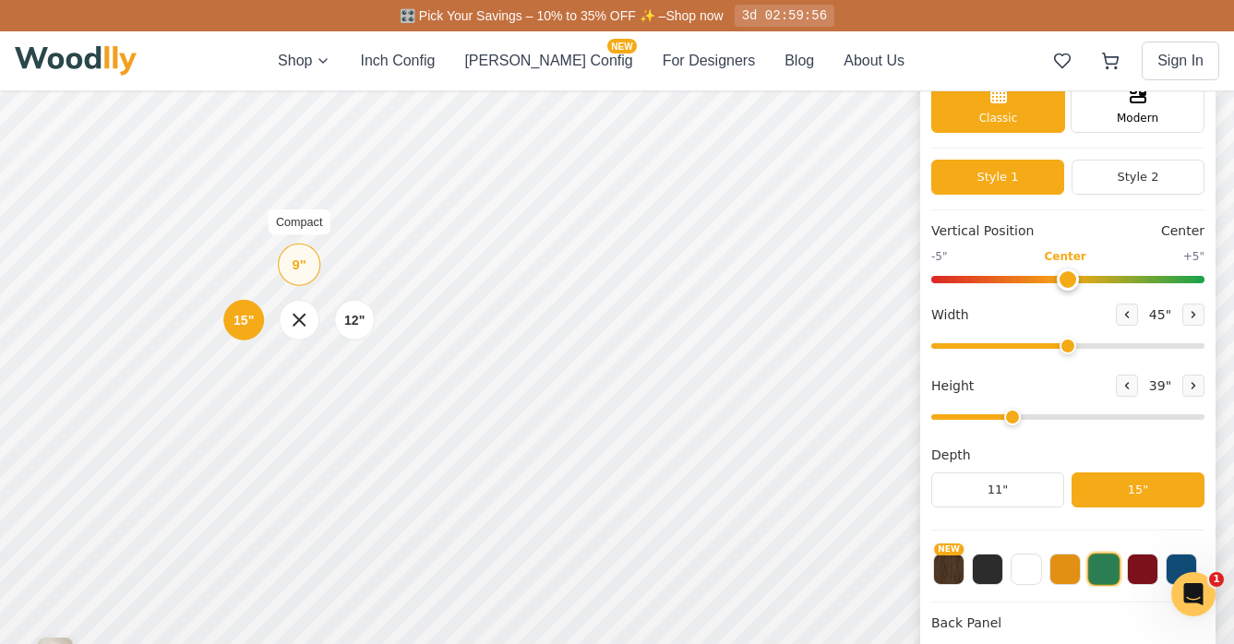
click at [396, 142] on div "9"" at bounding box center [395, 146] width 14 height 20
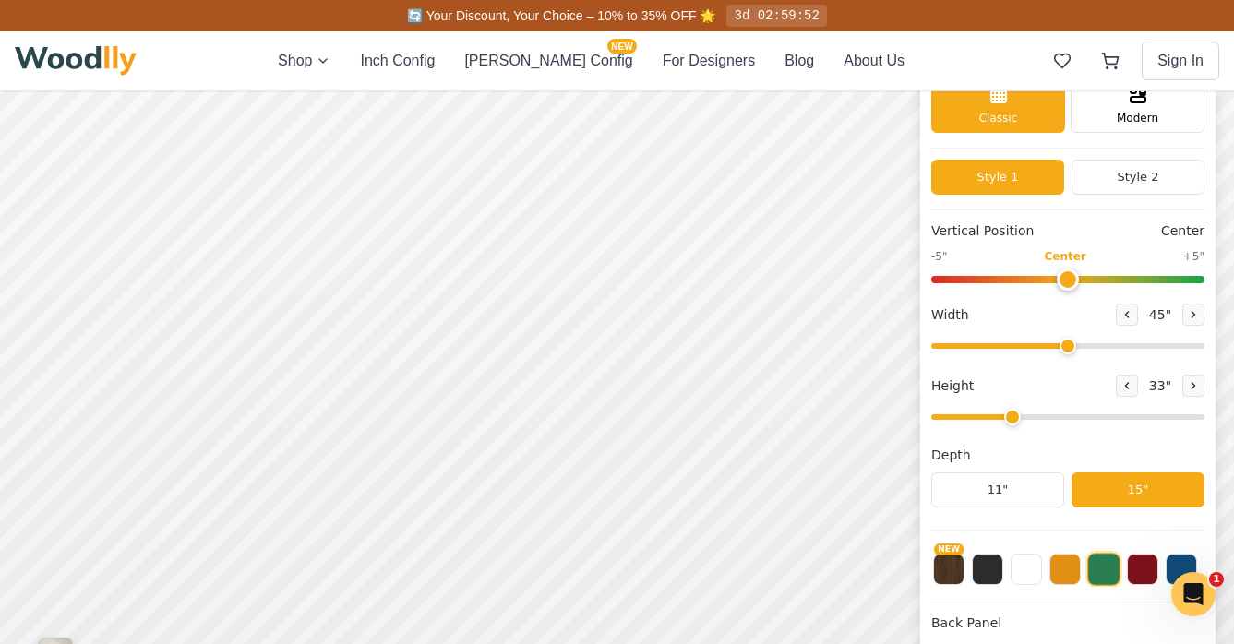
scroll to position [3, 0]
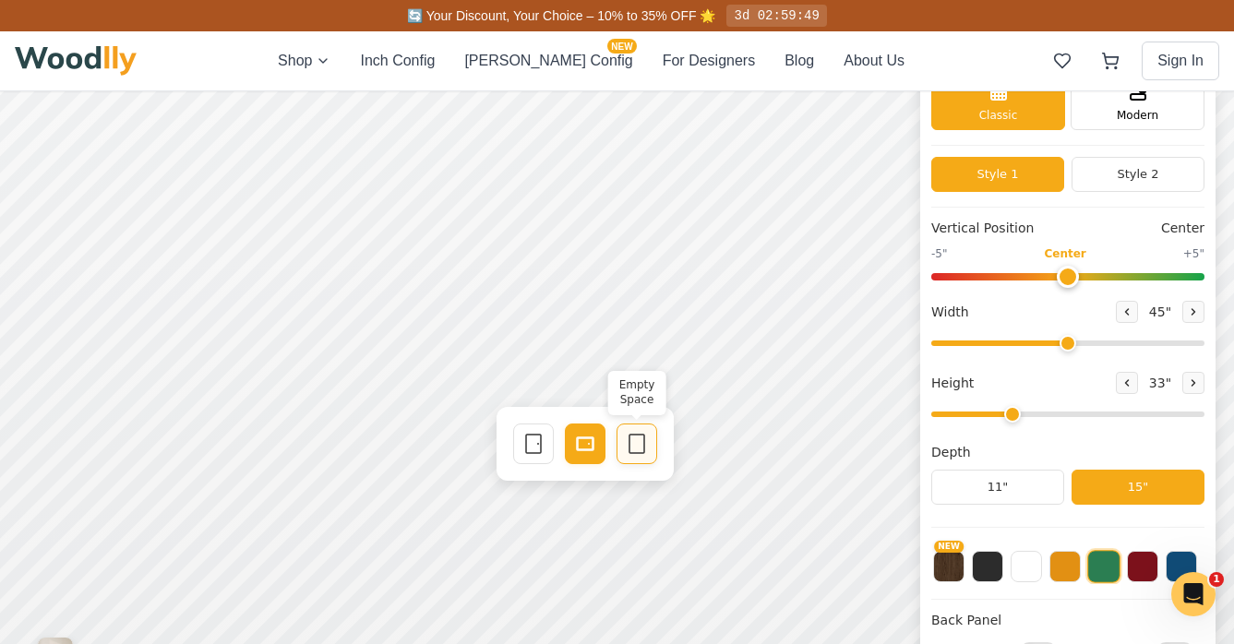
click at [1156, 110] on icon at bounding box center [1212, 110] width 22 height 22
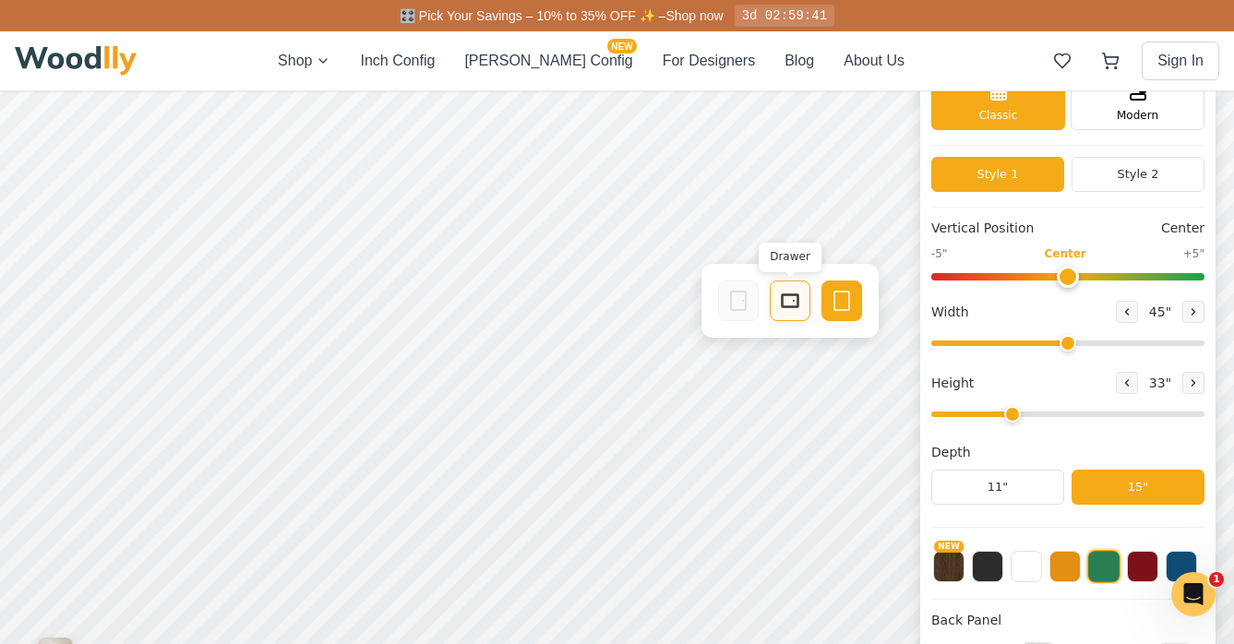
click at [1077, 49] on icon at bounding box center [1071, 46] width 22 height 22
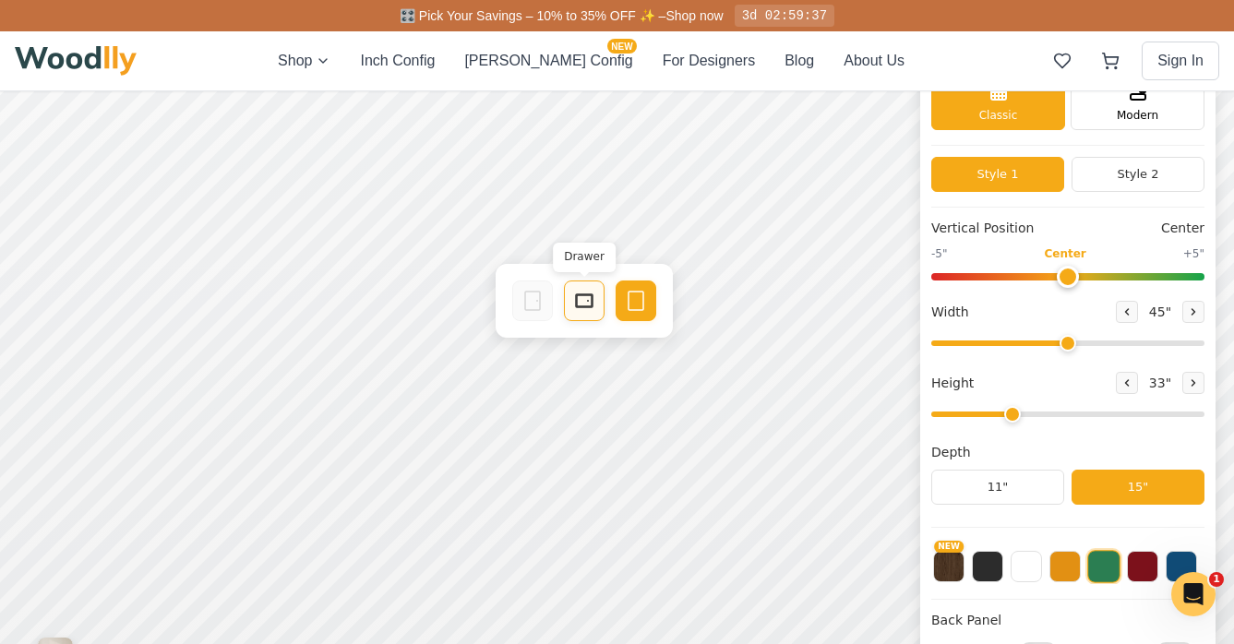
click at [683, 180] on icon at bounding box center [680, 182] width 22 height 22
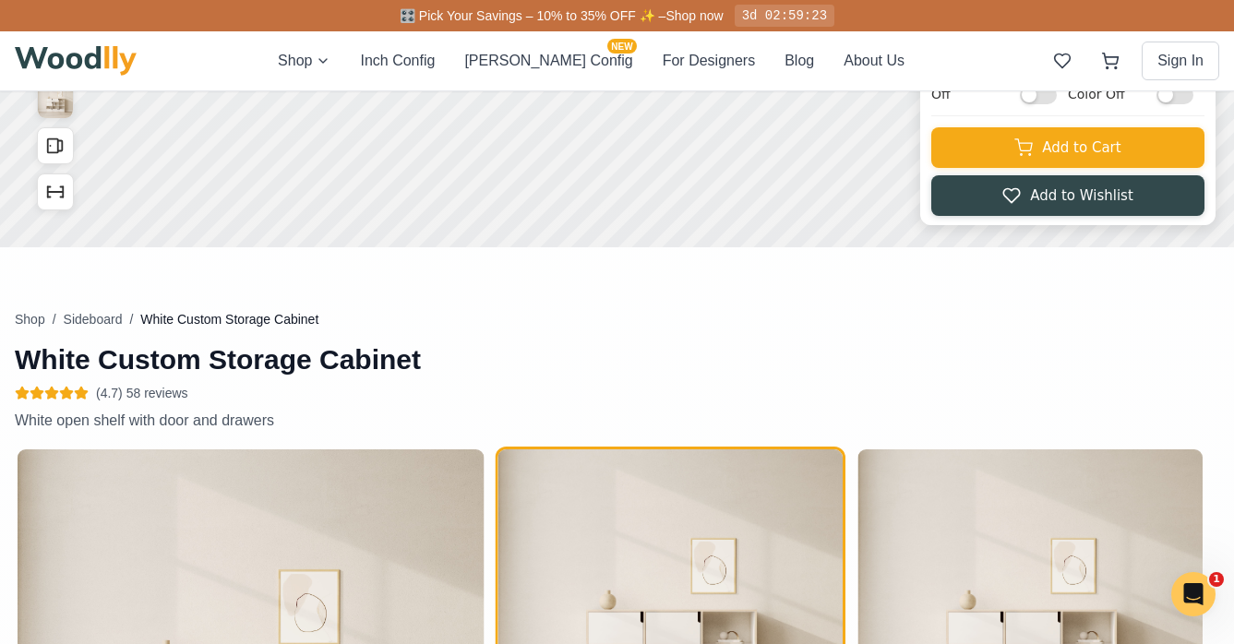
scroll to position [0, 0]
